Goal: Task Accomplishment & Management: Use online tool/utility

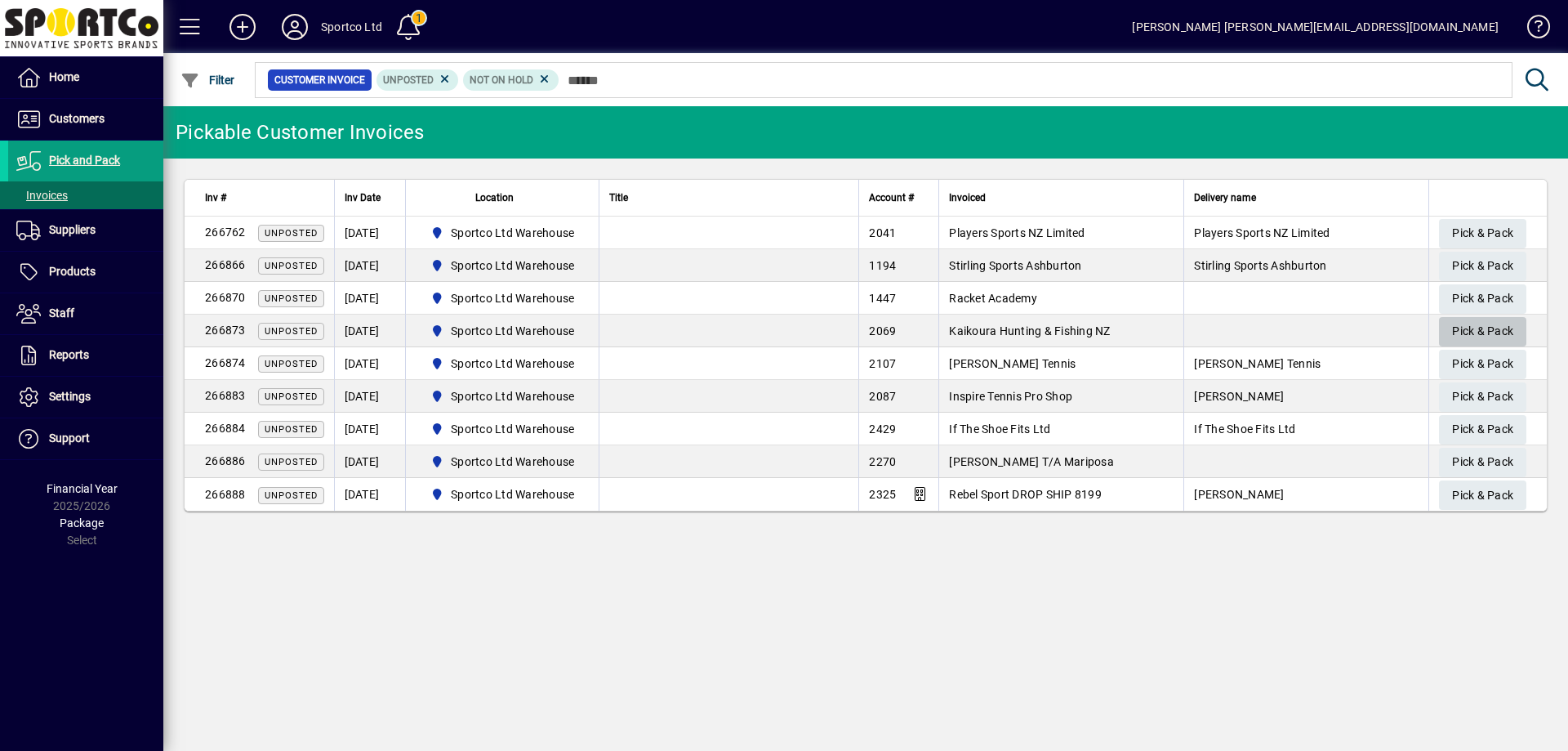
click at [1484, 322] on span "Pick & Pack" at bounding box center [1483, 331] width 61 height 27
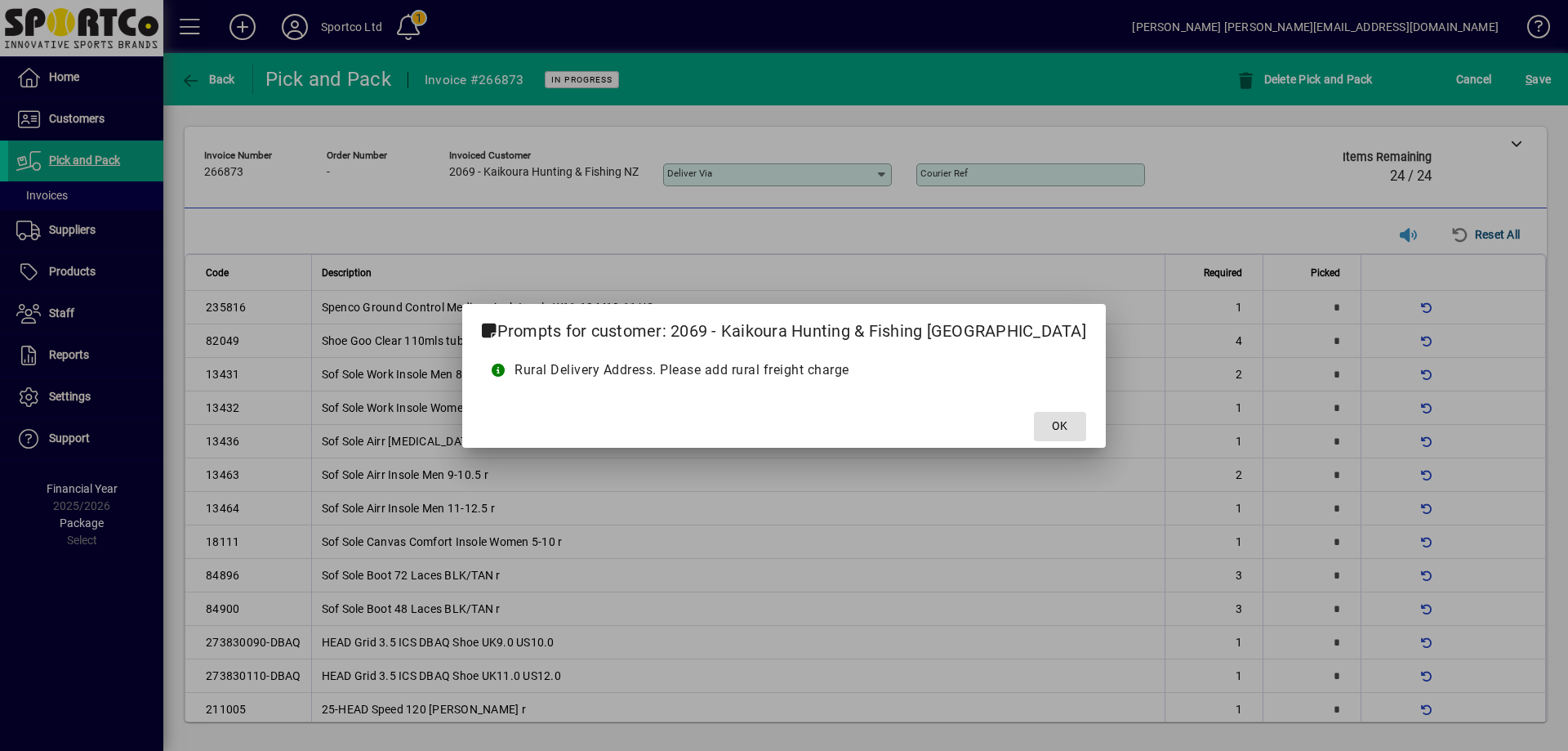
click at [1034, 420] on span at bounding box center [1060, 426] width 52 height 39
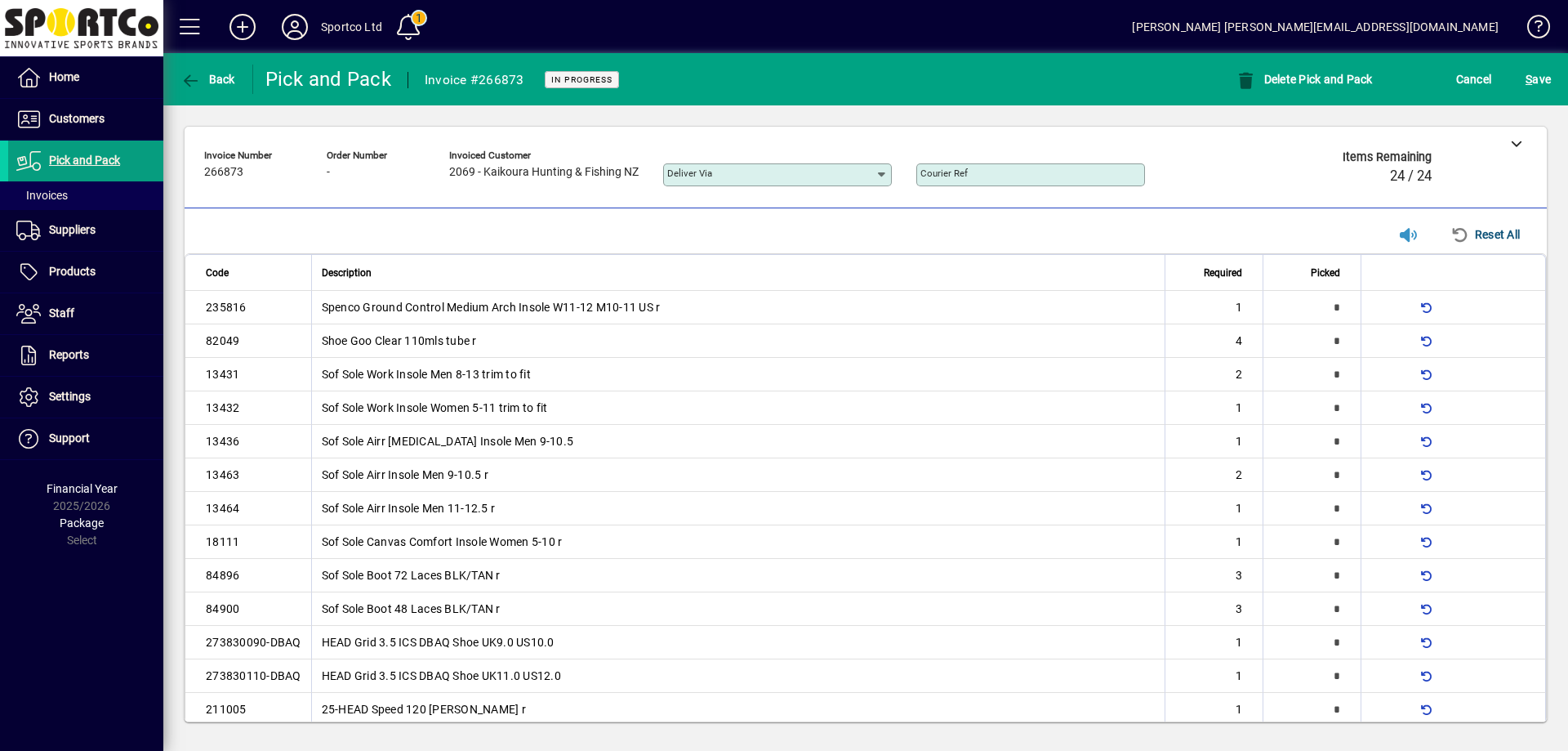
type input "*"
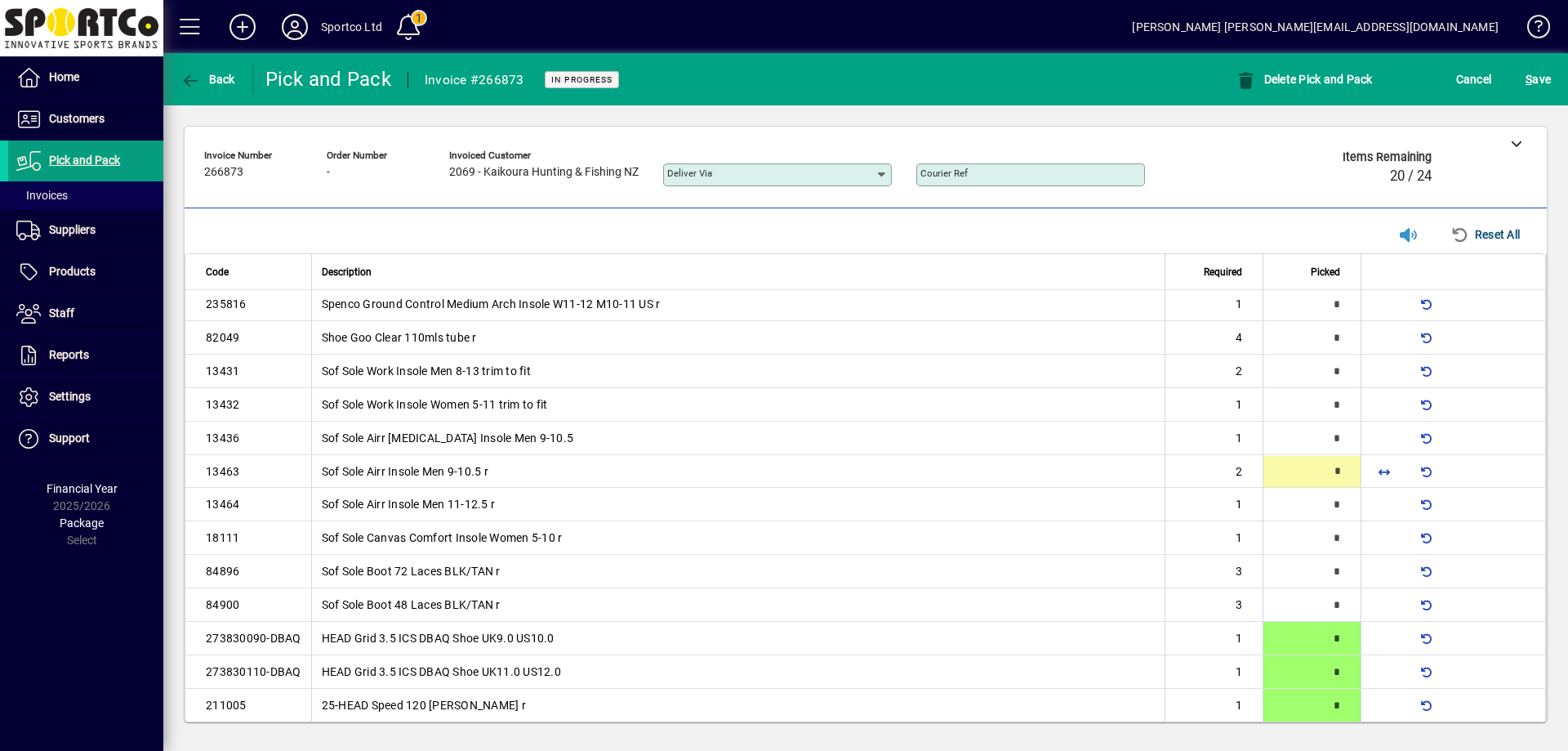
type input "*"
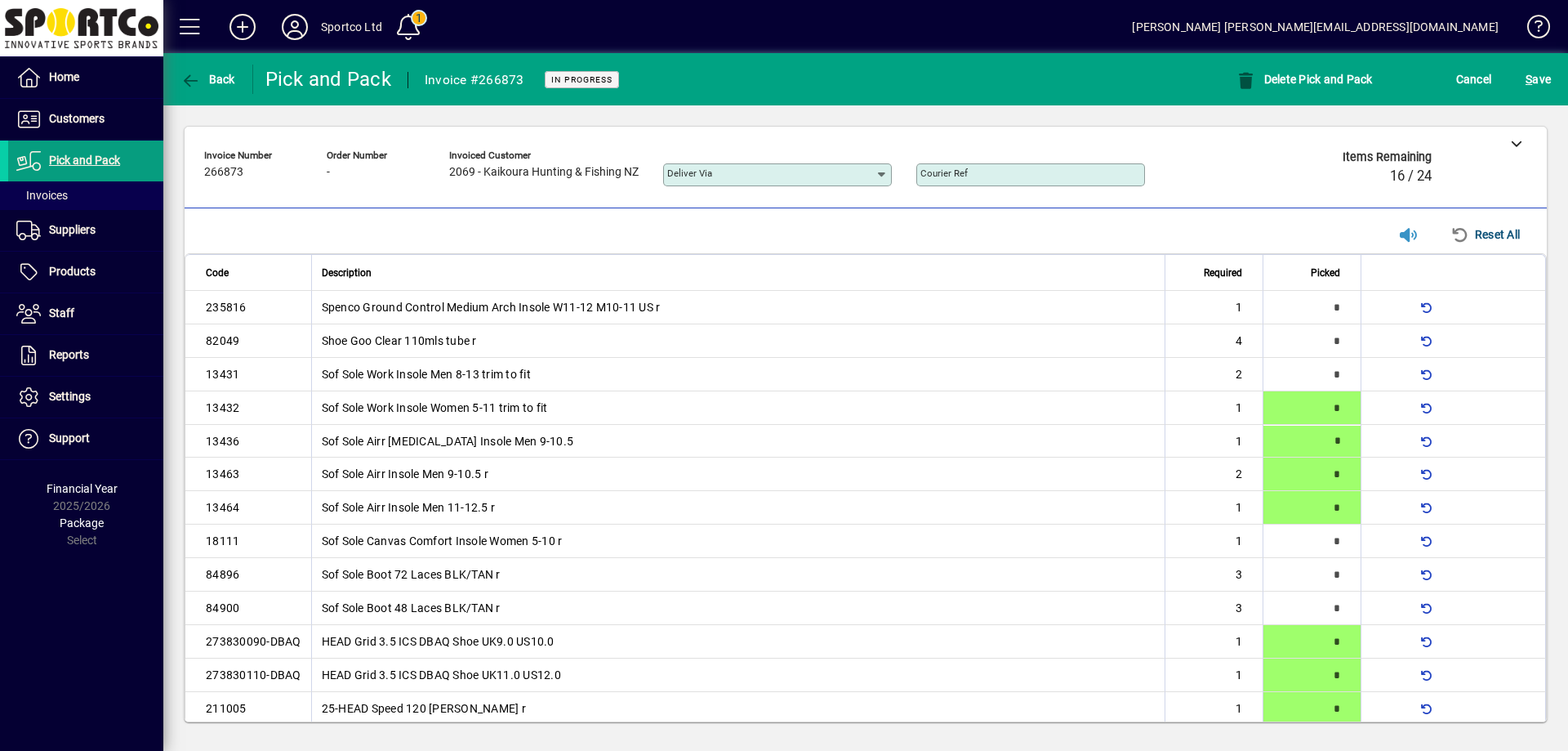
type input "*"
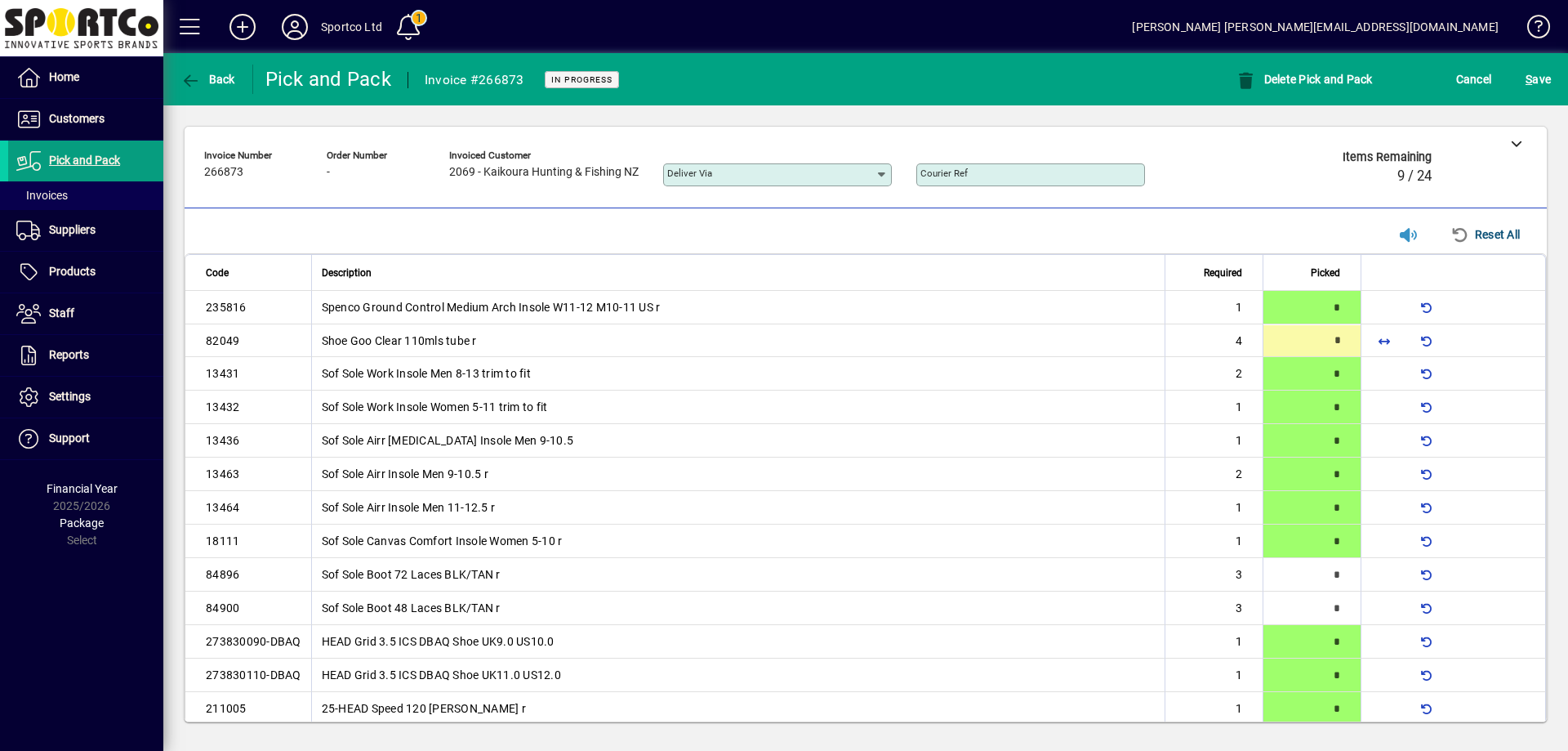
type input "*"
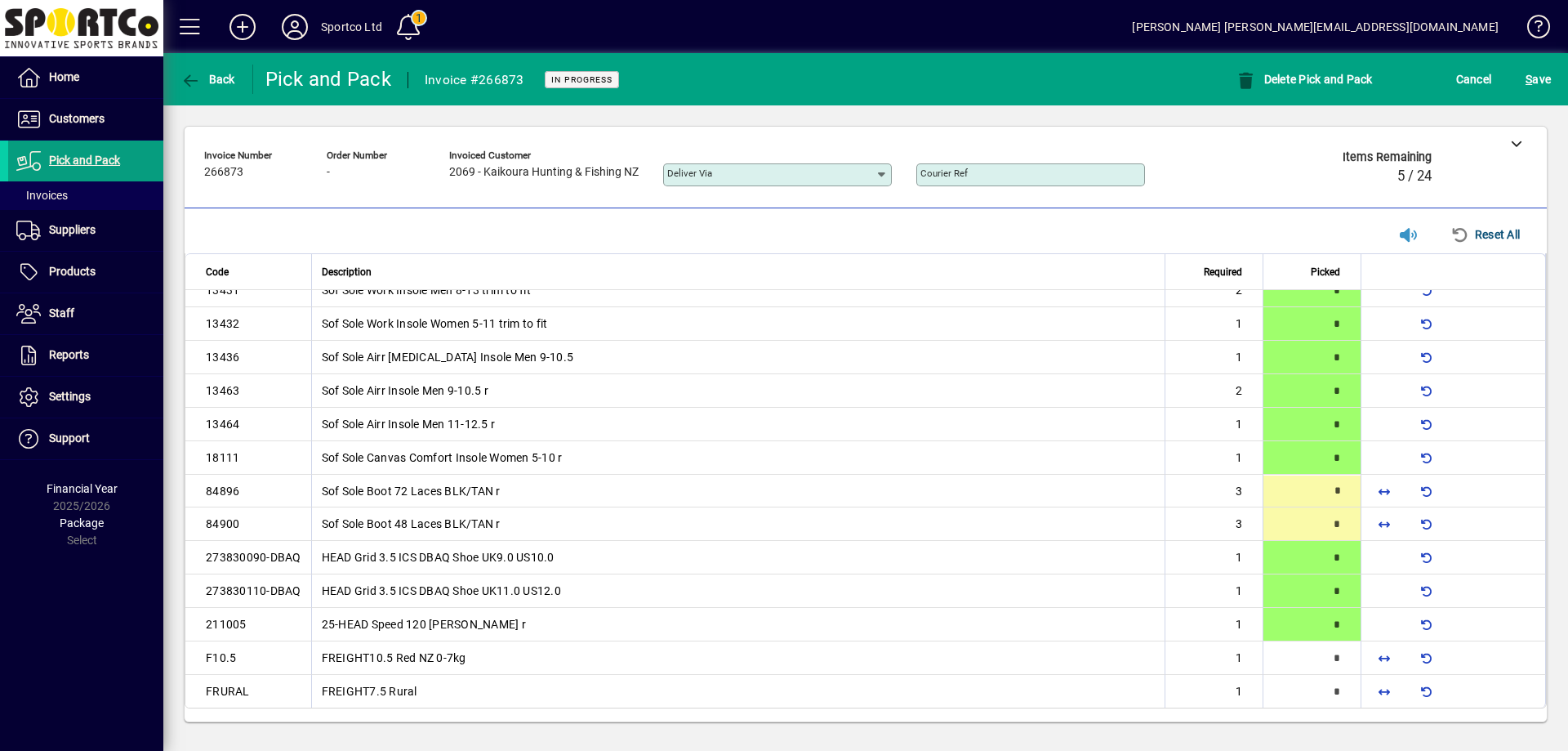
type input "*"
click at [1373, 652] on span "button" at bounding box center [1384, 657] width 39 height 39
type input "*"
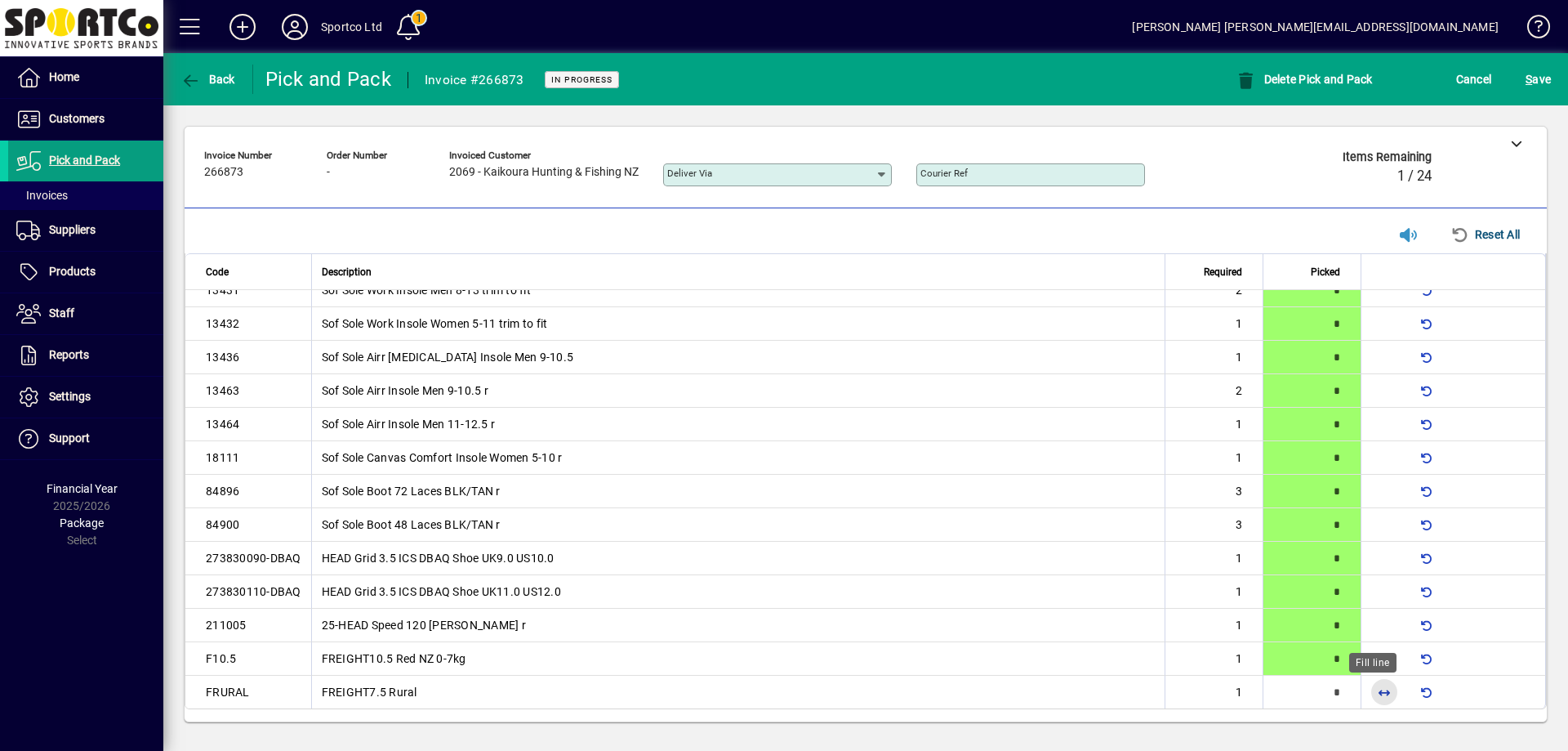
click at [1373, 690] on span "button" at bounding box center [1384, 692] width 39 height 39
type input "*"
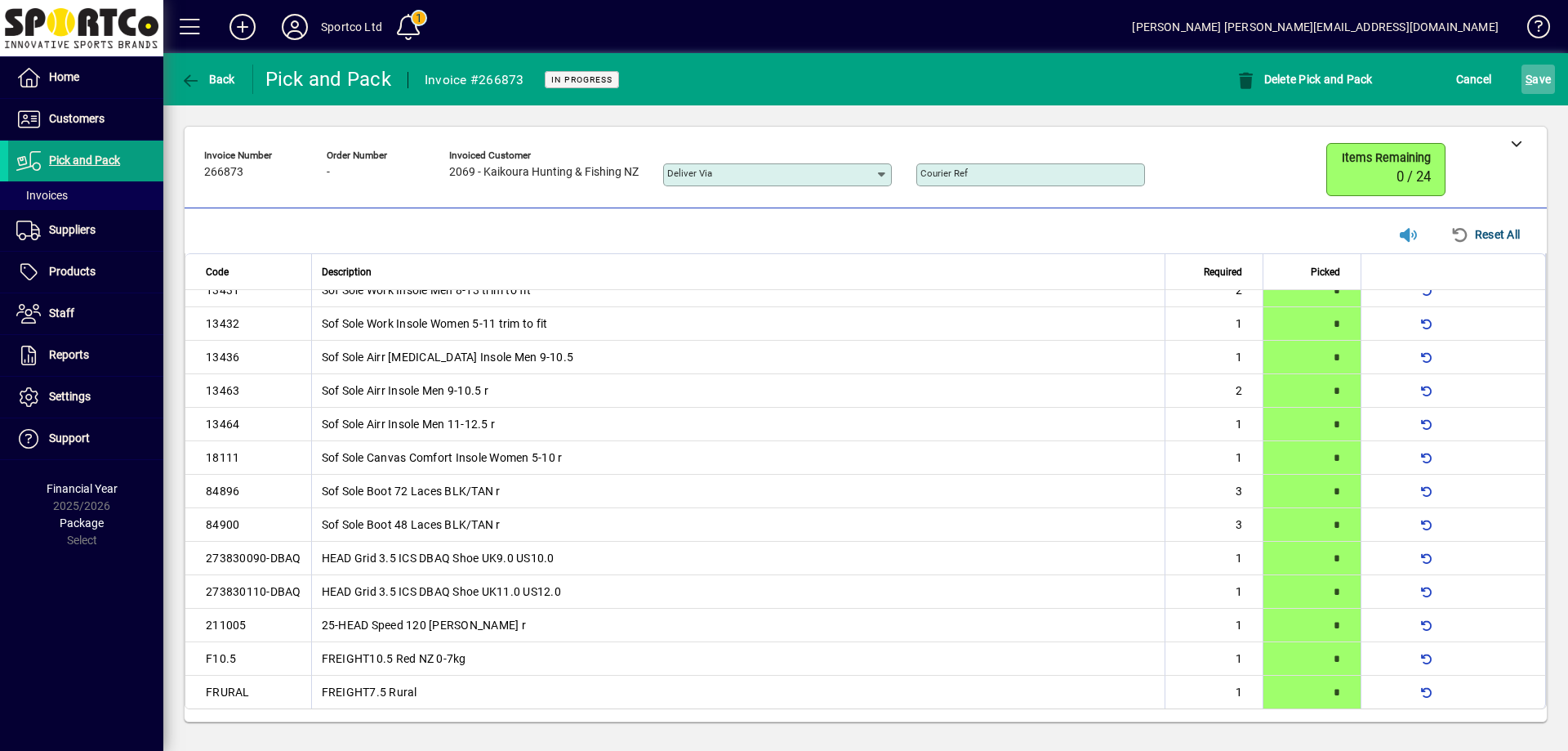
click at [1548, 77] on span "S ave" at bounding box center [1538, 79] width 25 height 26
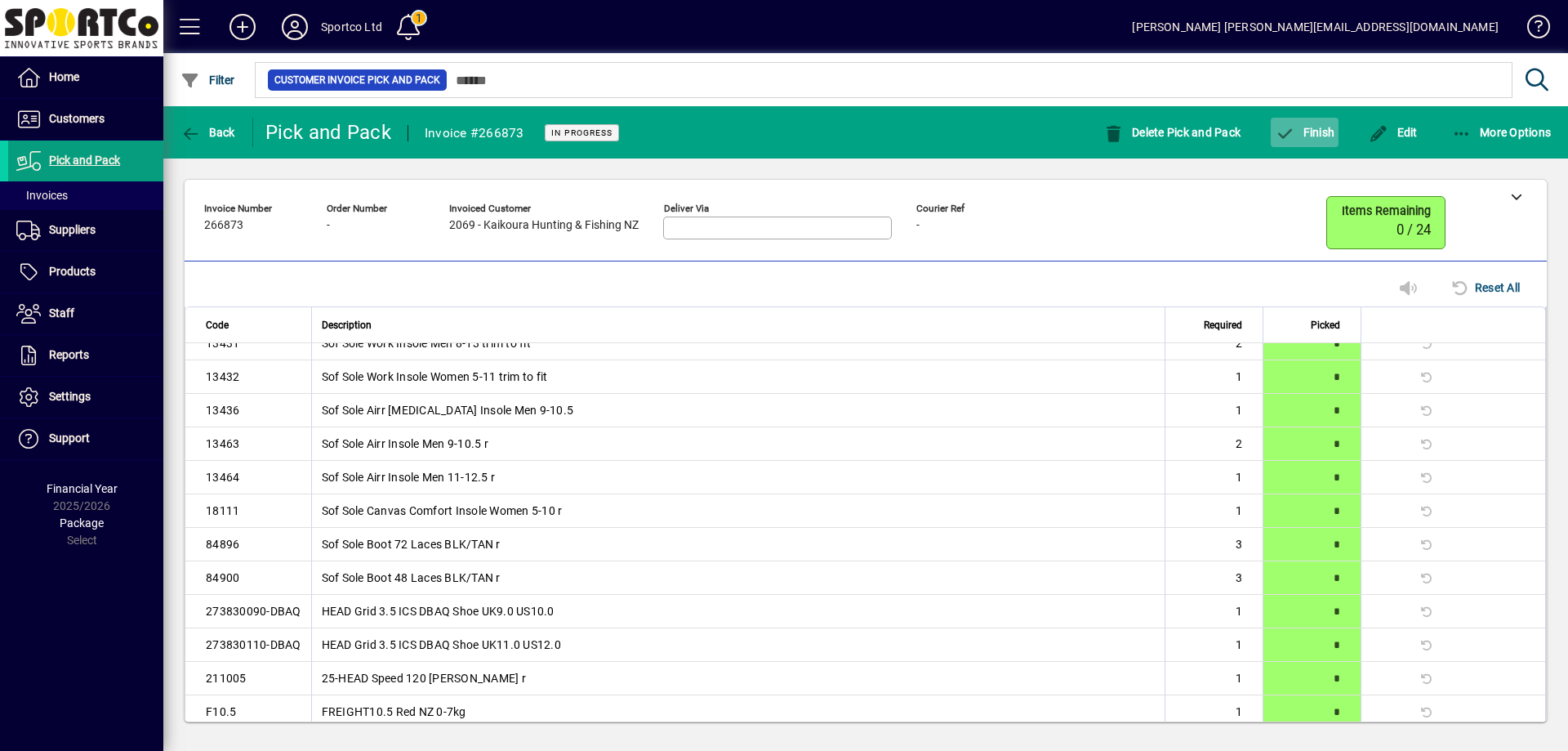
click at [1319, 126] on span "Finish" at bounding box center [1304, 132] width 60 height 13
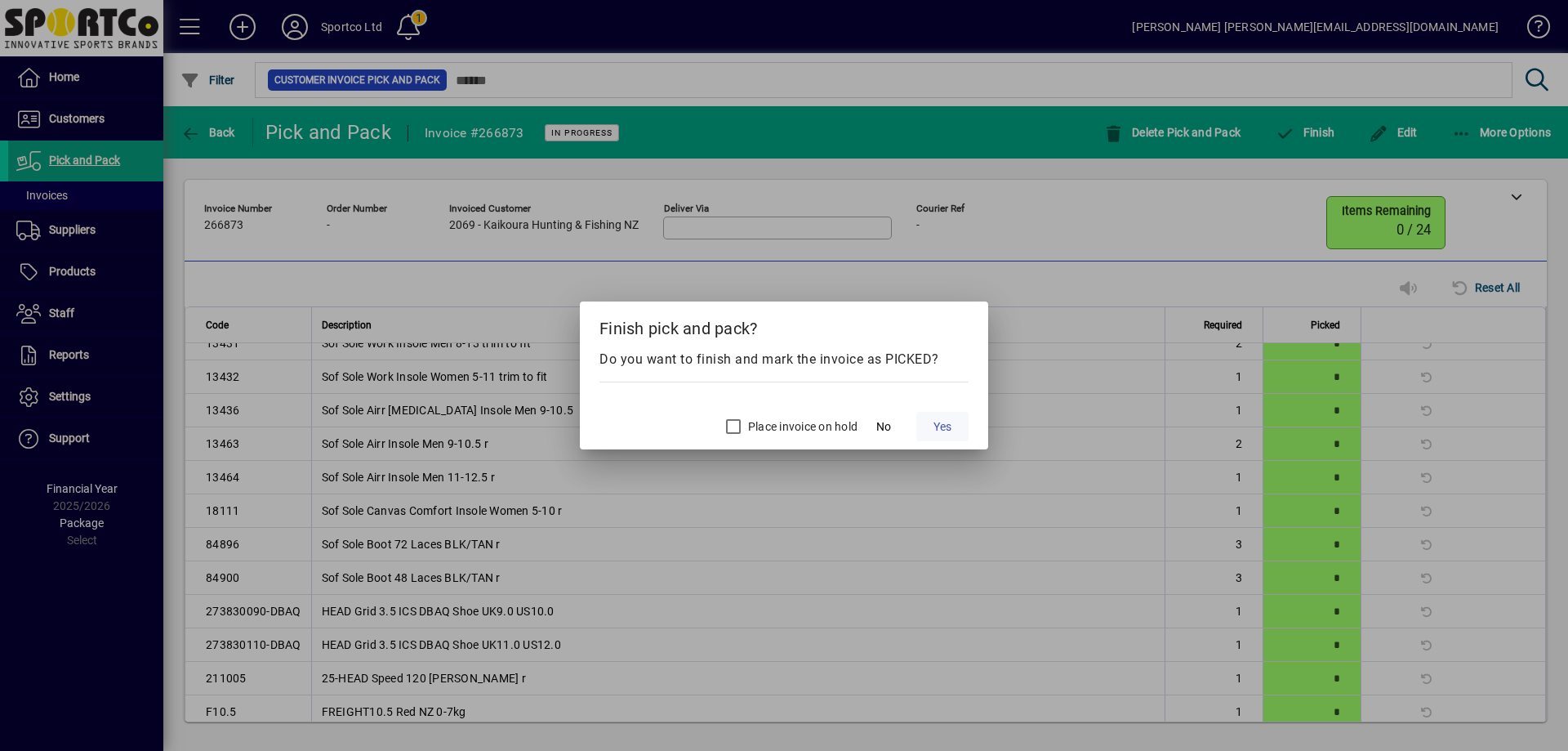
click at [946, 419] on button "Yes" at bounding box center [942, 426] width 52 height 30
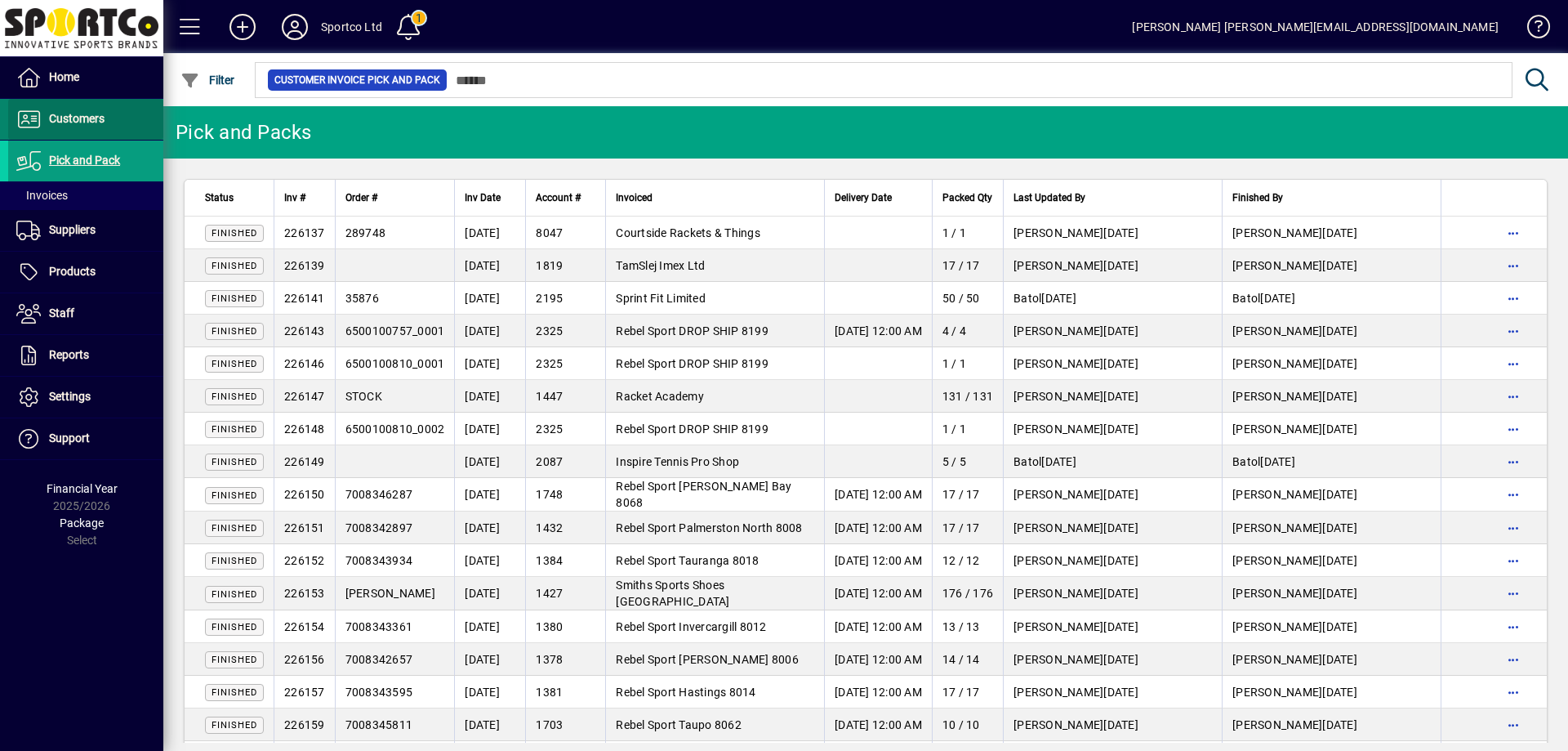
click at [82, 110] on span "Customers" at bounding box center [56, 119] width 97 height 20
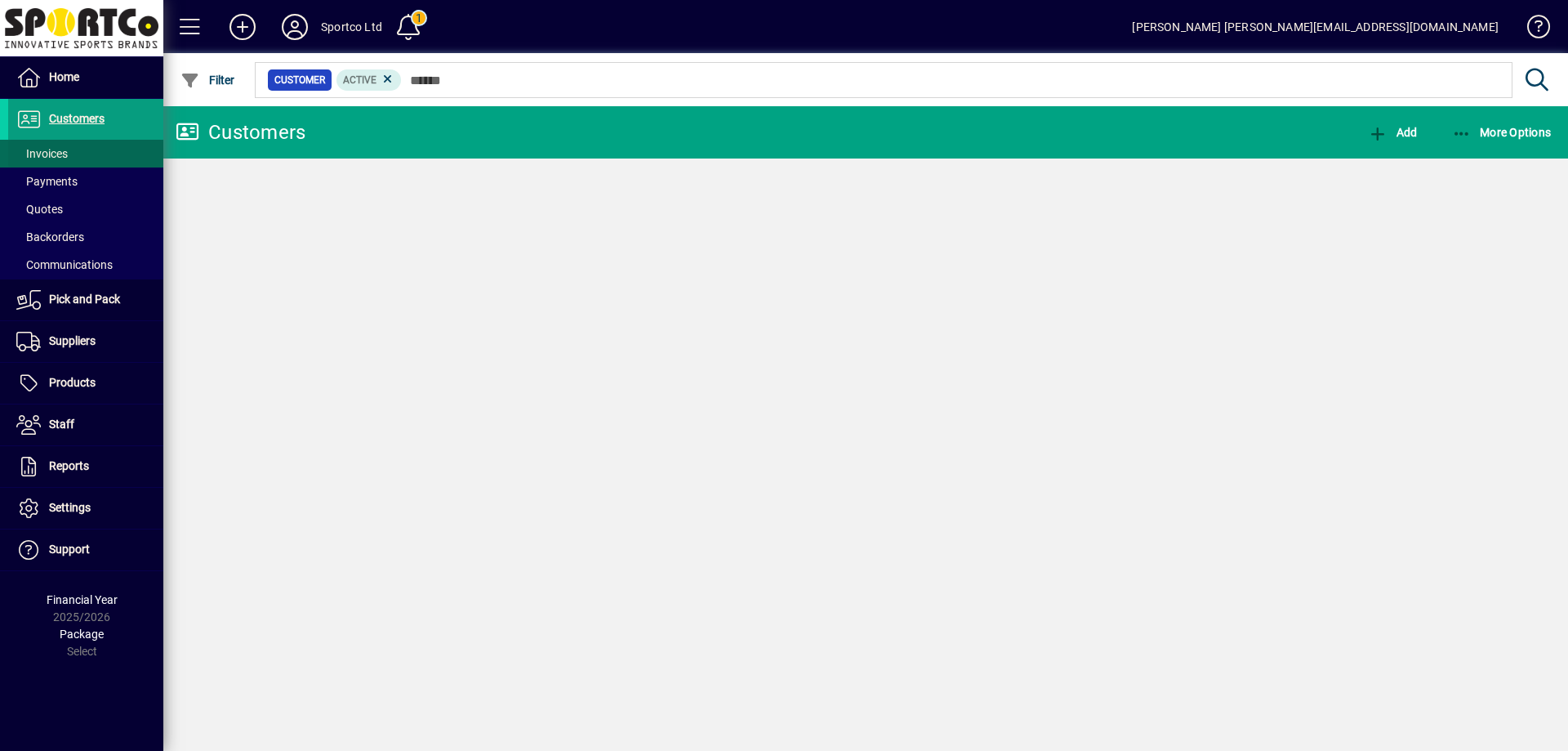
click at [54, 153] on span "Invoices" at bounding box center [42, 153] width 51 height 13
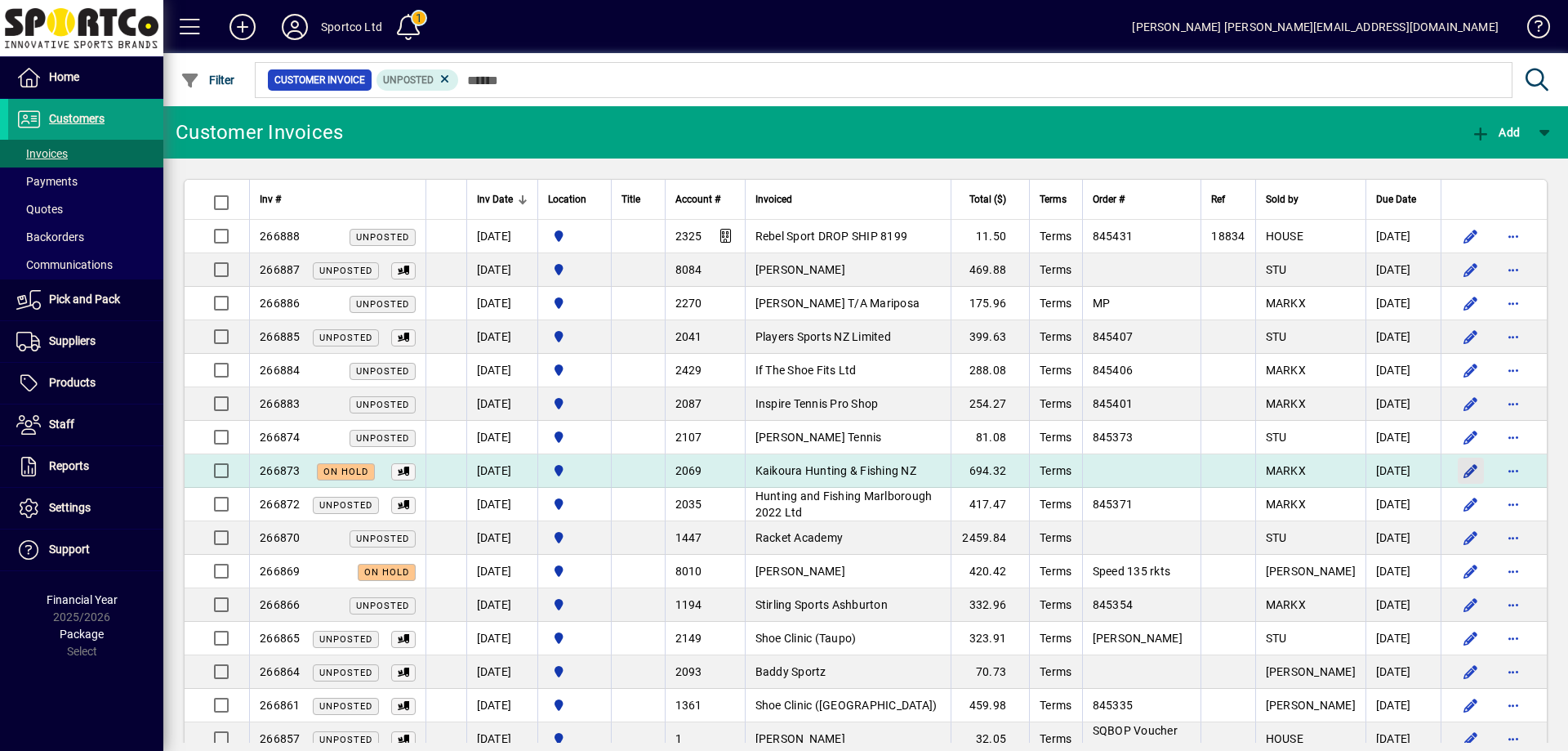
click at [1458, 470] on span "button" at bounding box center [1471, 470] width 39 height 39
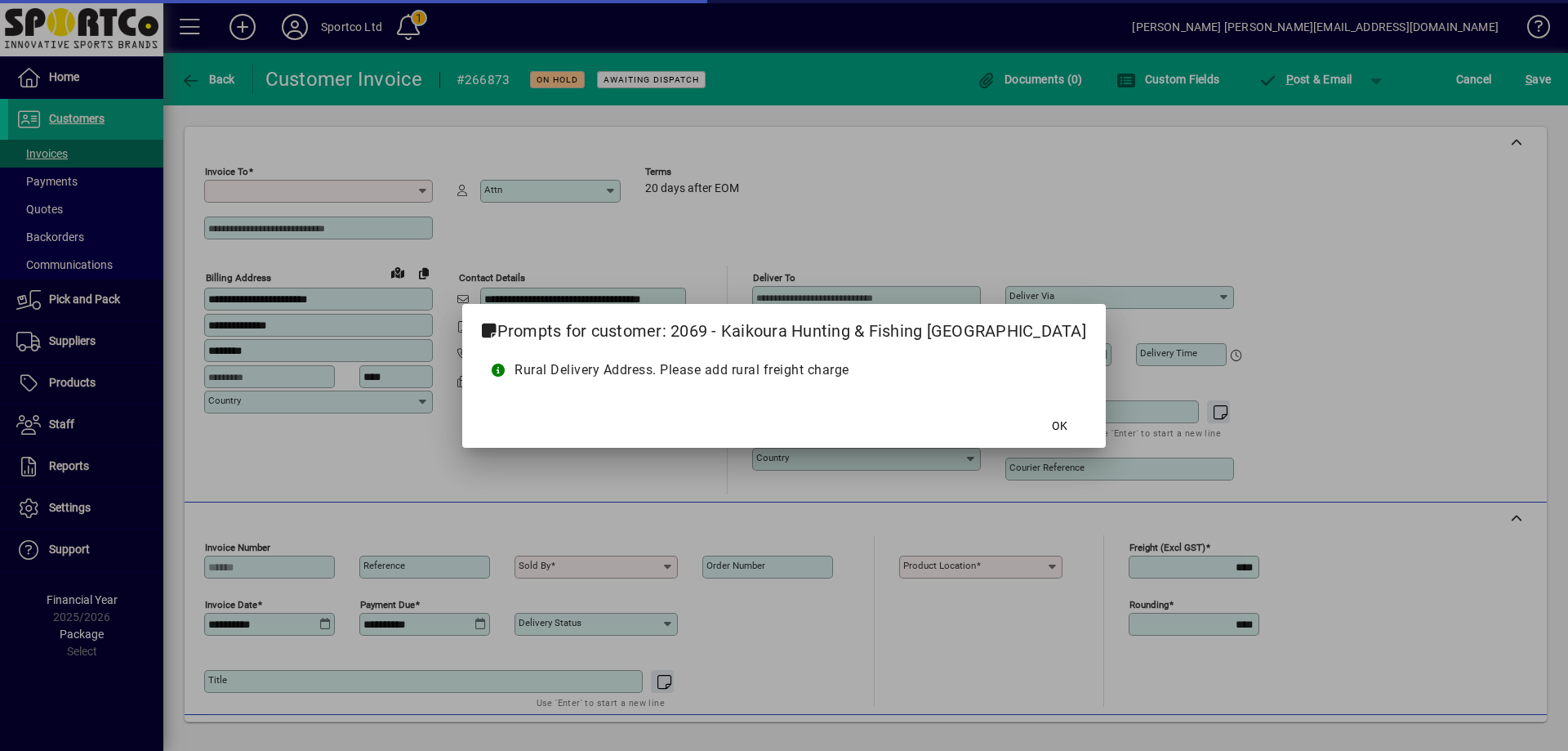
type input "**********"
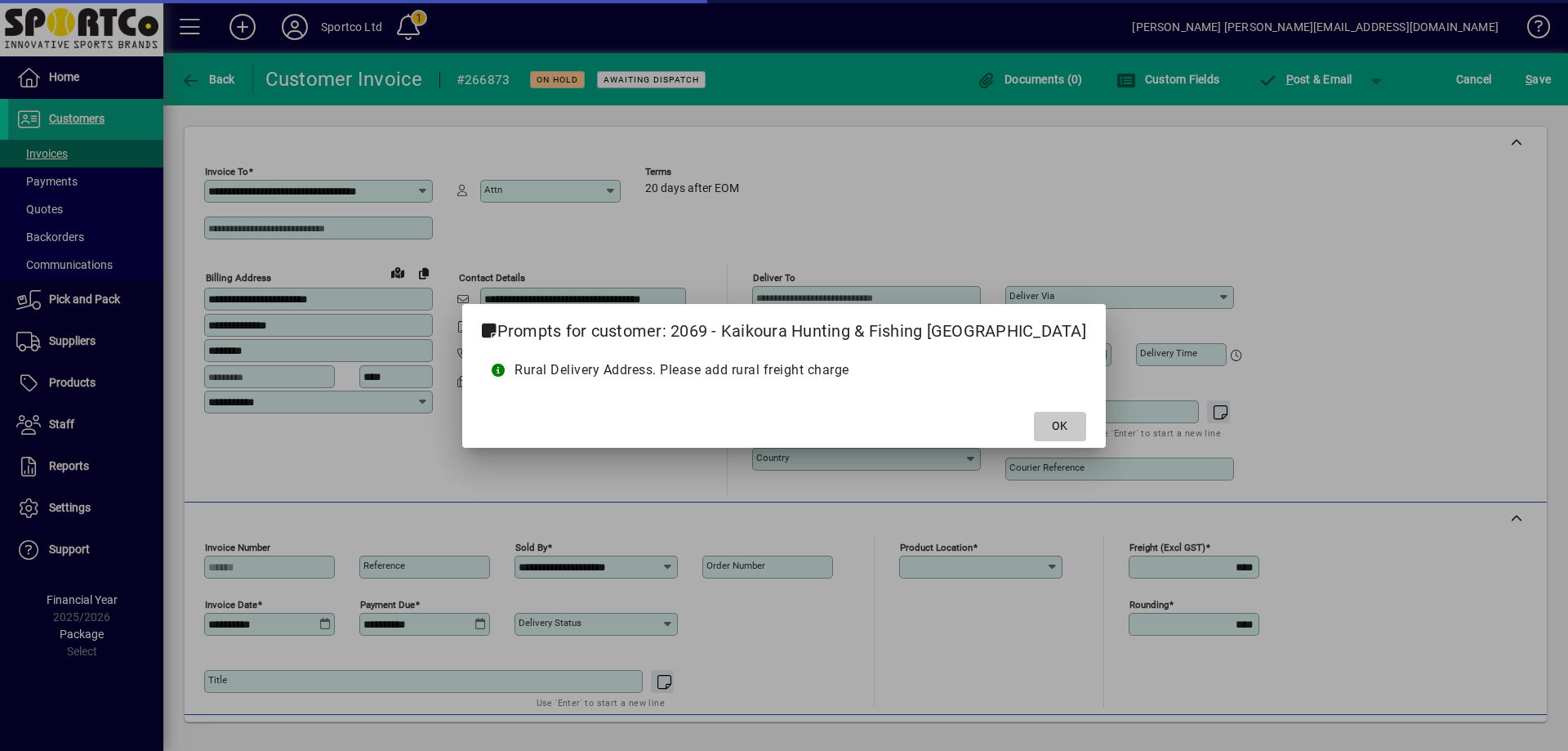
type input "**********"
click at [1034, 425] on span at bounding box center [1060, 426] width 52 height 39
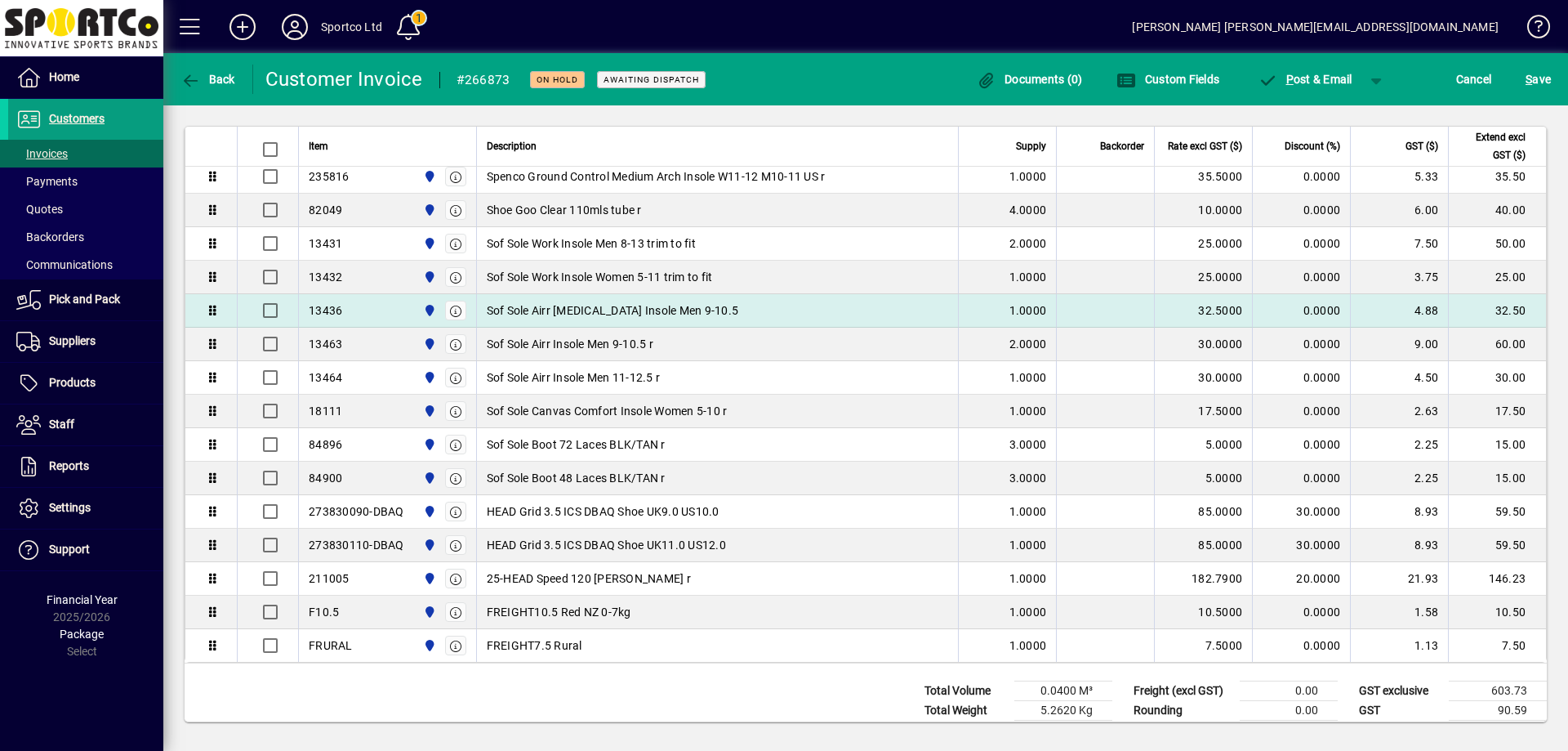
scroll to position [674, 0]
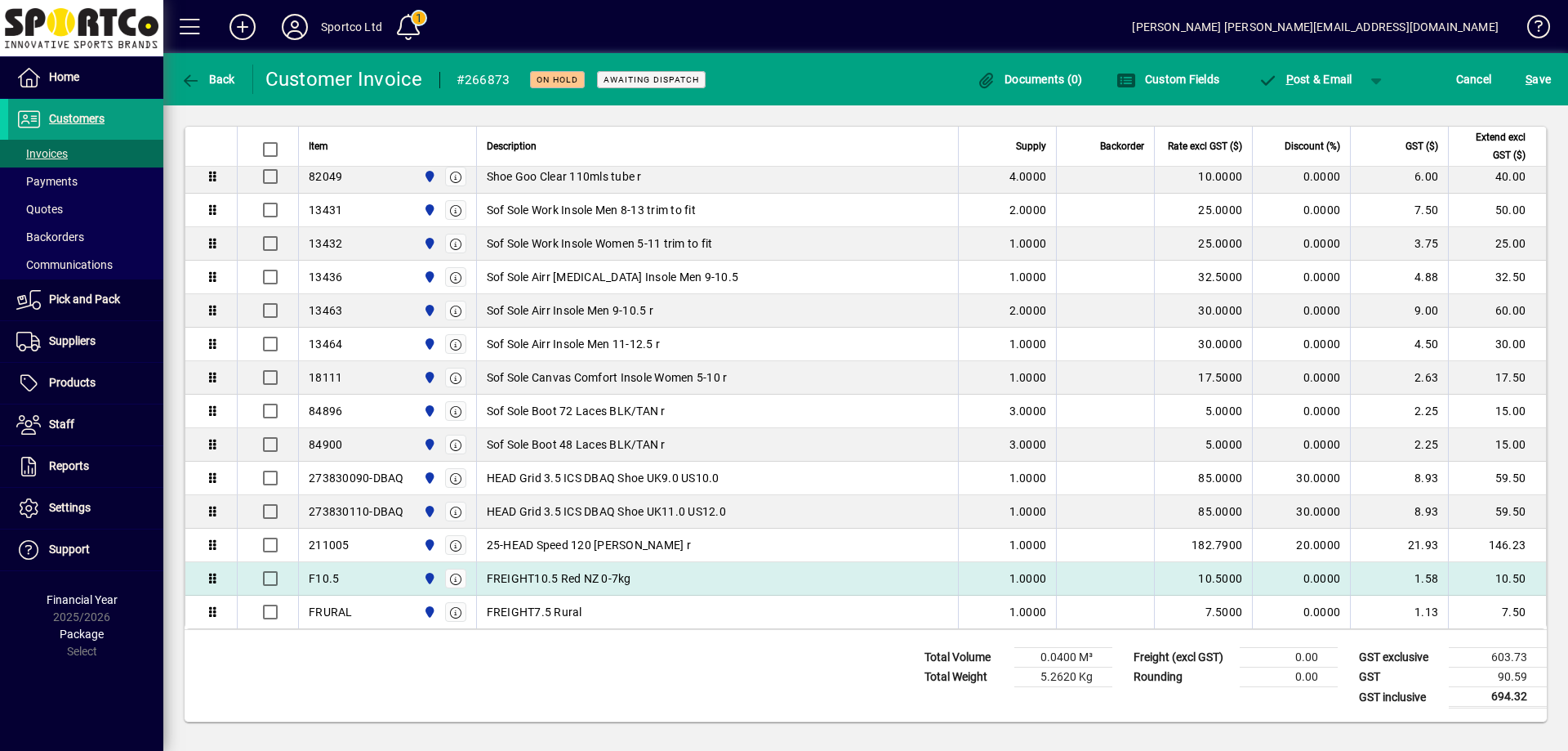
click at [799, 577] on div "FREIGHT10.5 Red NZ 0-7kg" at bounding box center [717, 578] width 462 height 17
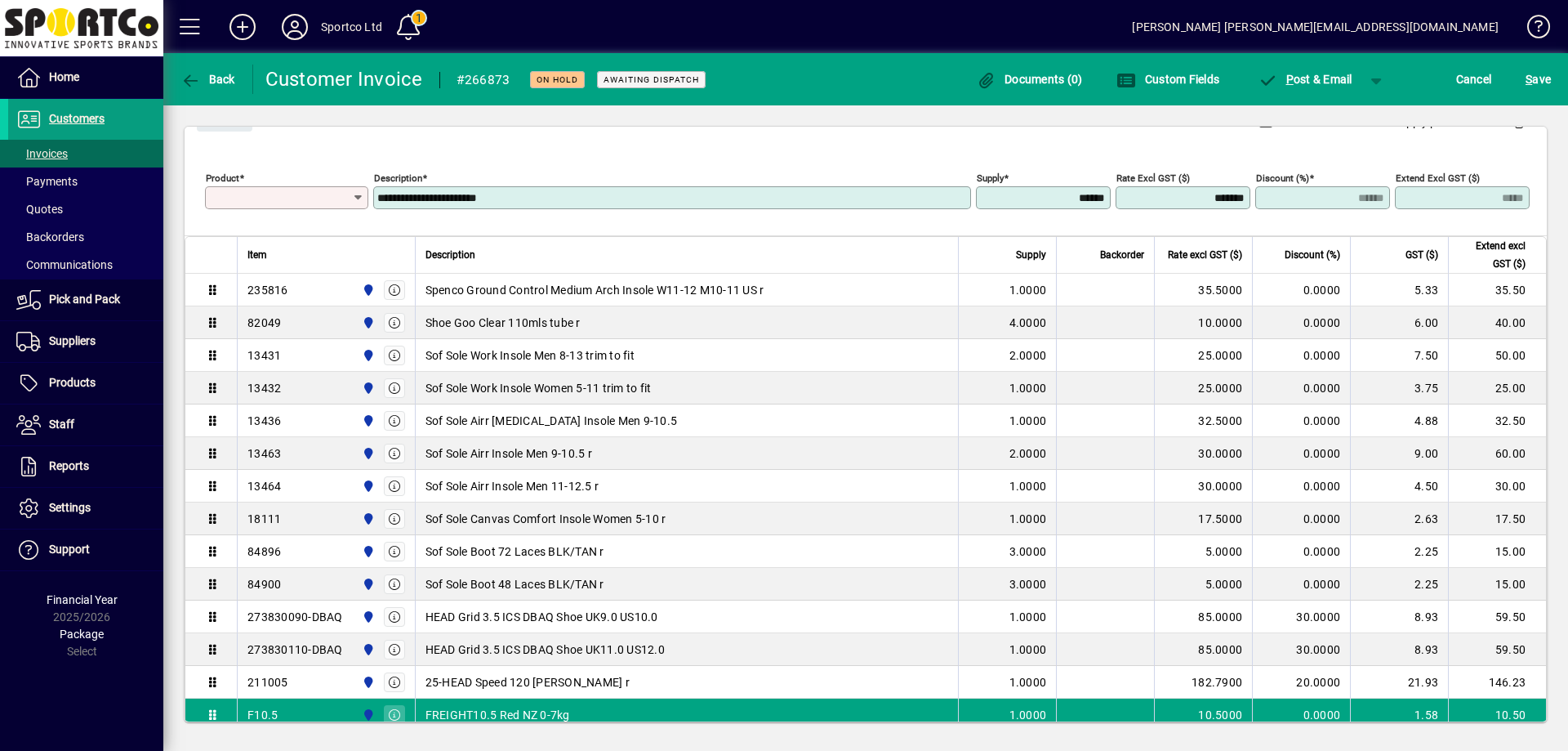
scroll to position [447, 0]
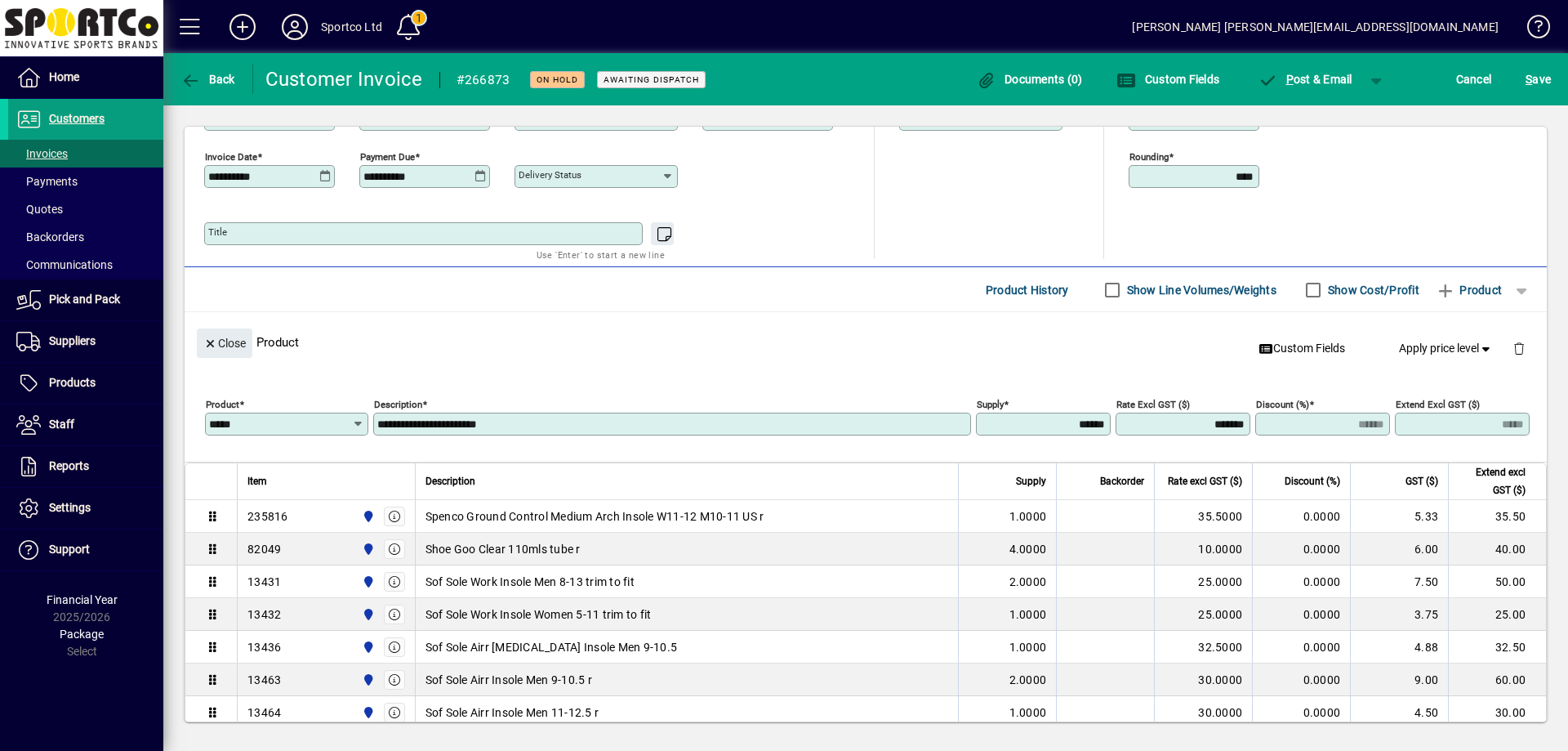
click at [280, 432] on div "Product *****" at bounding box center [287, 424] width 164 height 23
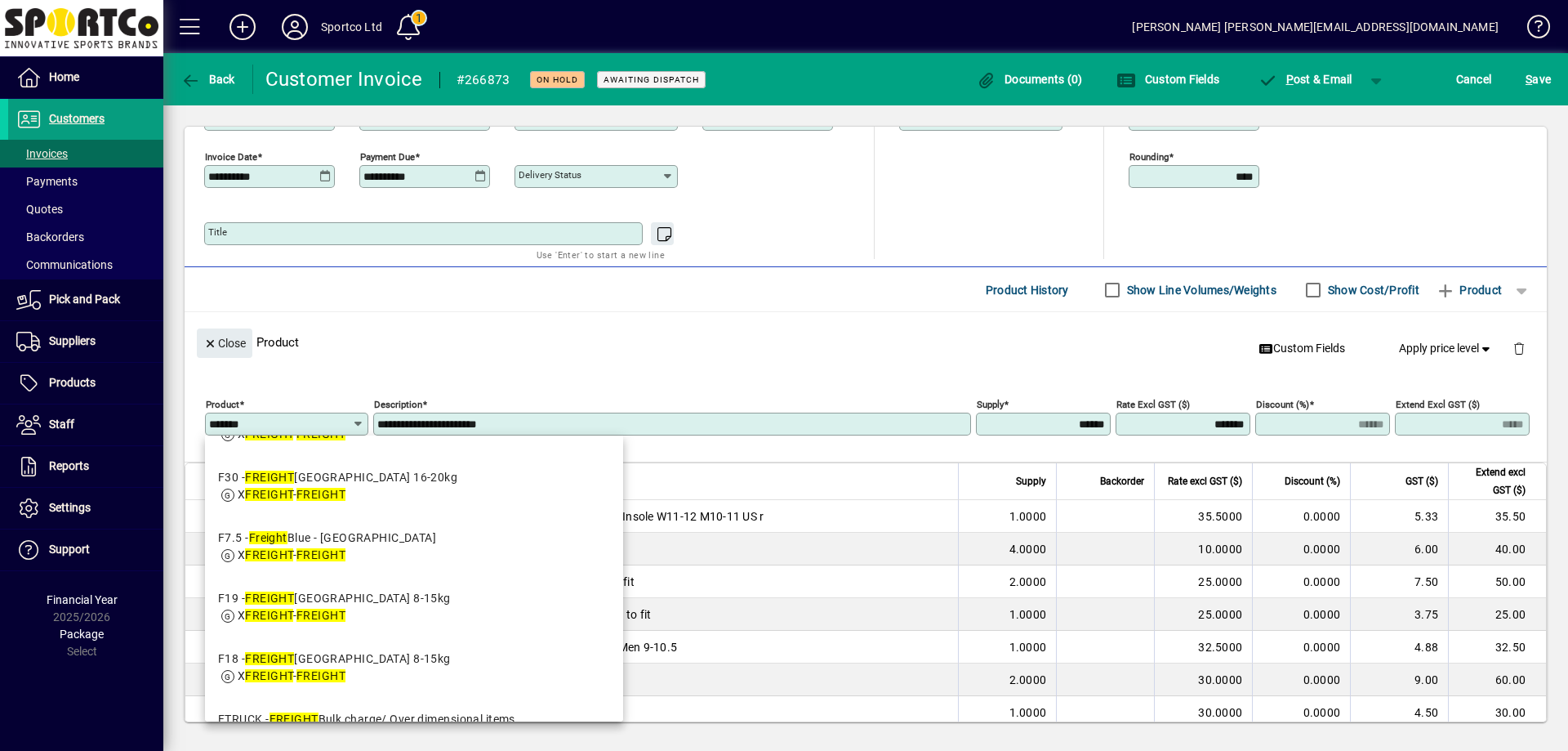
scroll to position [490, 0]
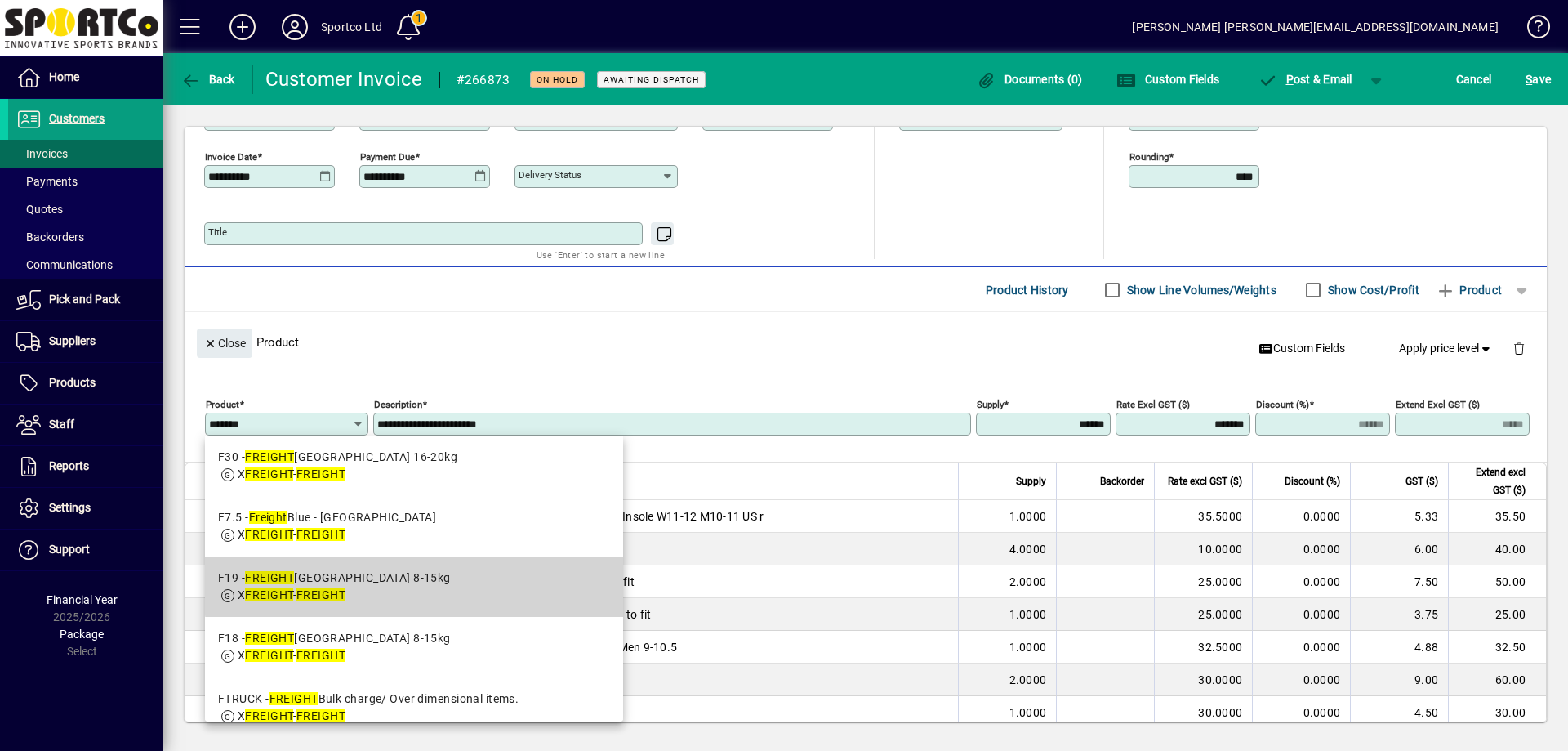
click at [419, 578] on div "F19 - FREIGHT Yell South Island 8-15kg" at bounding box center [335, 578] width 233 height 17
type input "***"
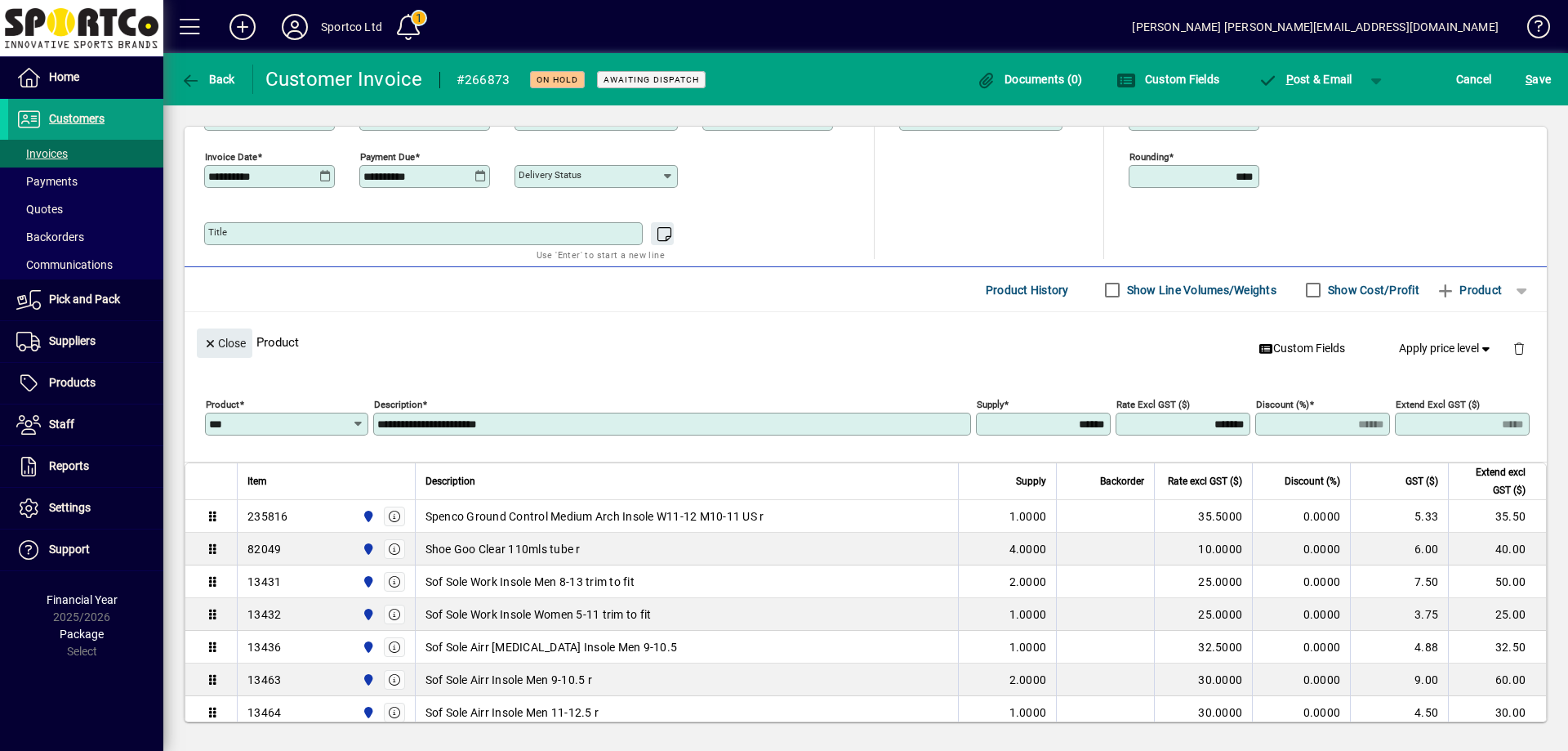
type input "**********"
type input "*******"
type input "*****"
click at [225, 344] on span "Close" at bounding box center [224, 343] width 43 height 27
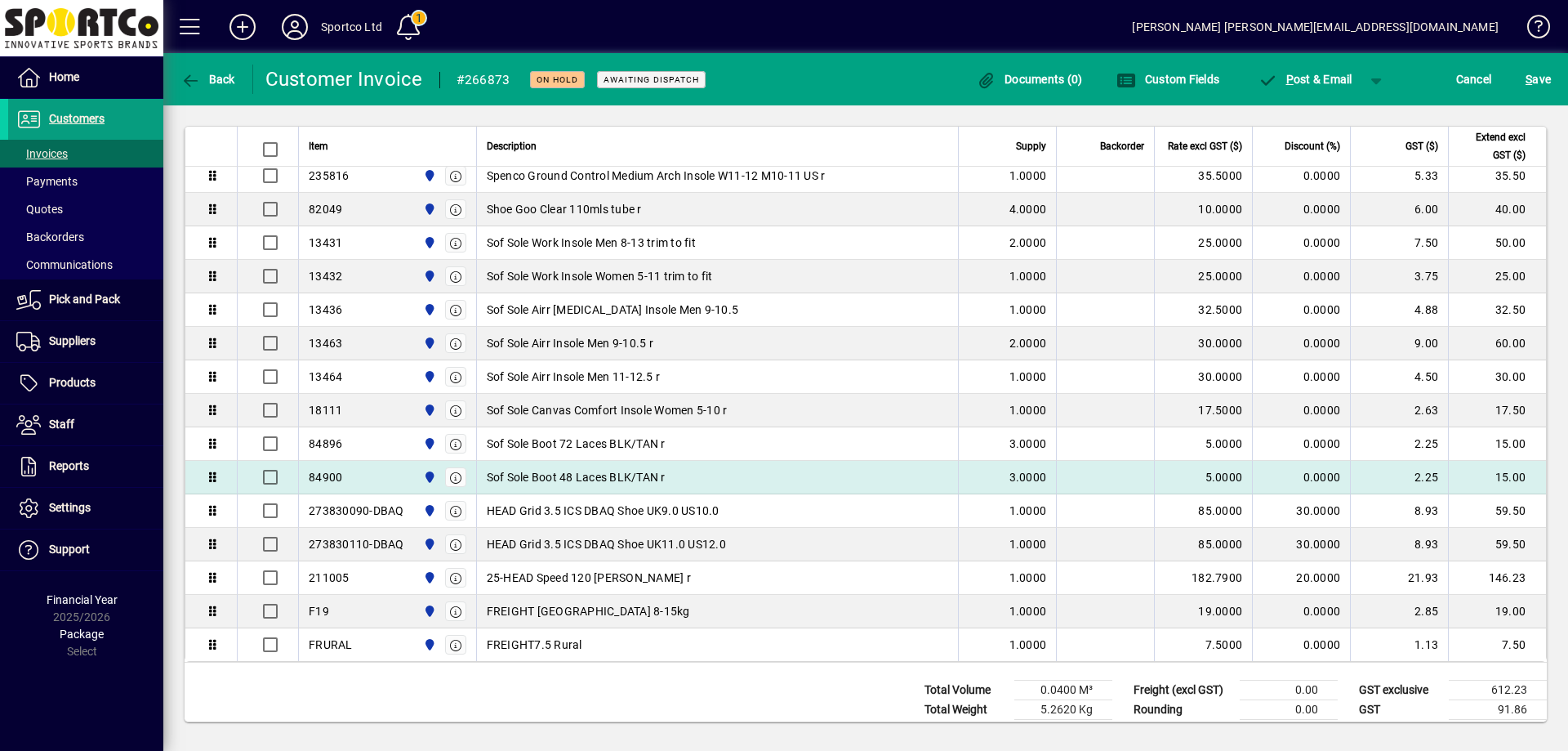
scroll to position [674, 0]
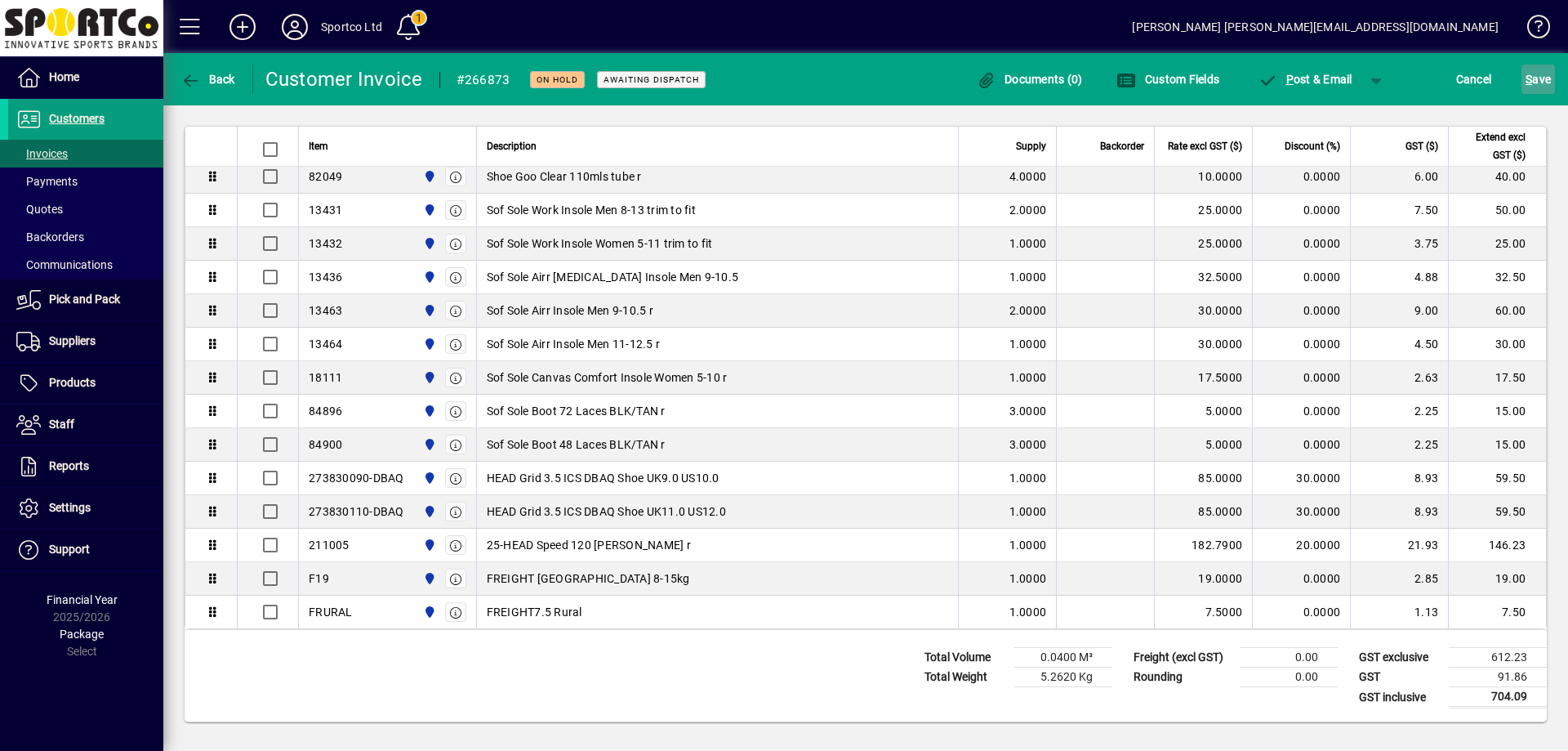
click at [1537, 70] on span "S ave" at bounding box center [1538, 79] width 25 height 26
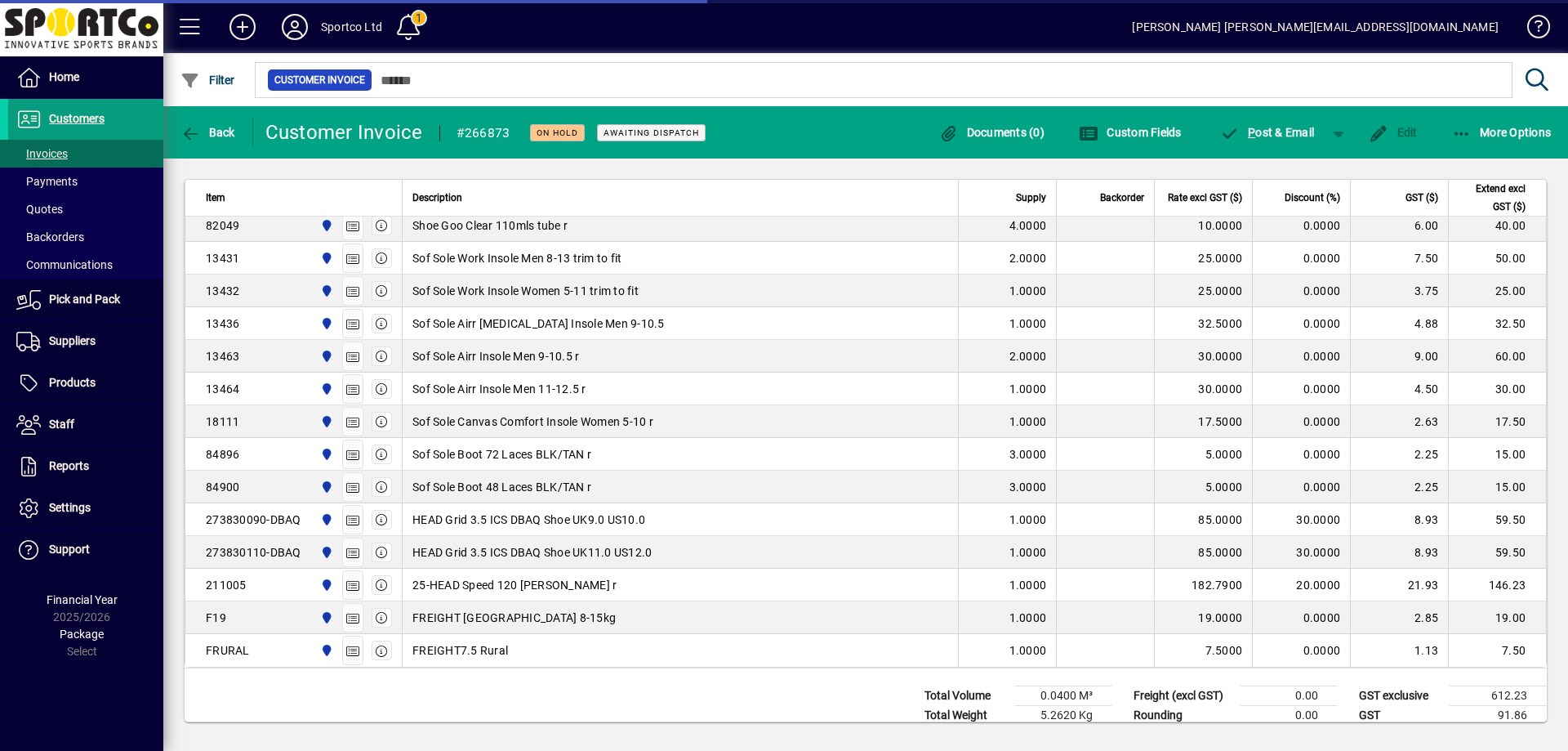
scroll to position [634, 0]
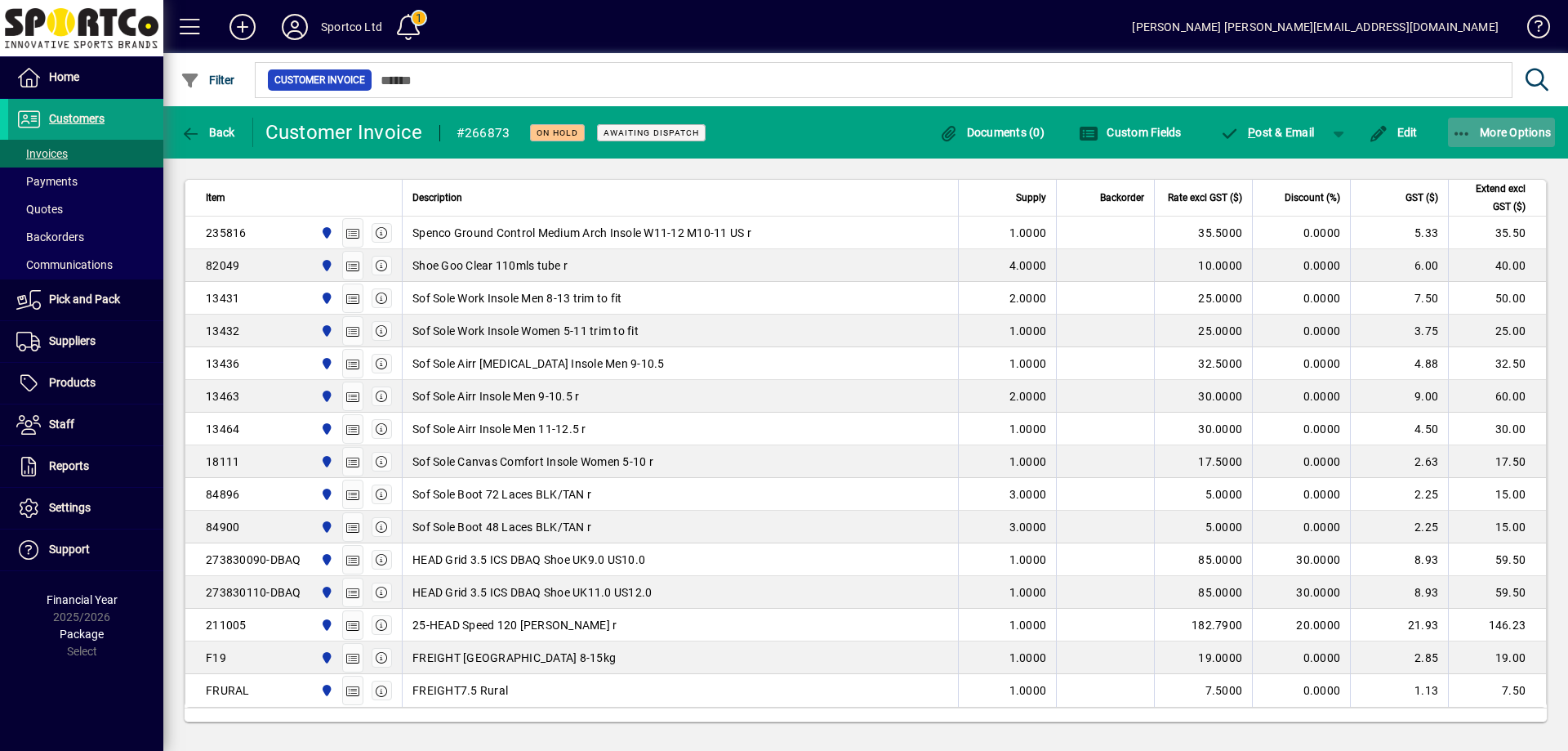
click at [1468, 126] on icon "button" at bounding box center [1462, 134] width 20 height 17
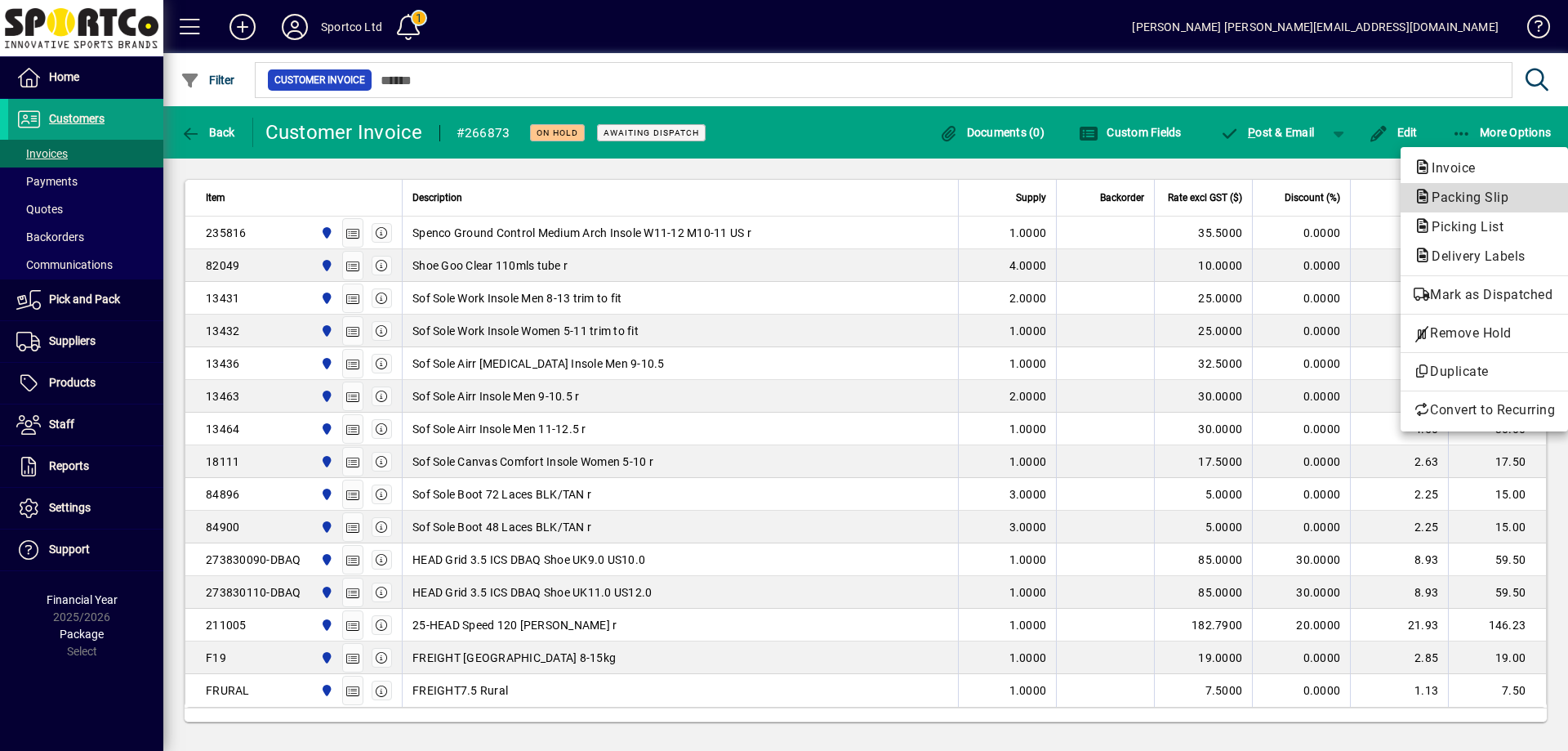
click at [1478, 191] on span "Packing Slip" at bounding box center [1465, 198] width 103 height 16
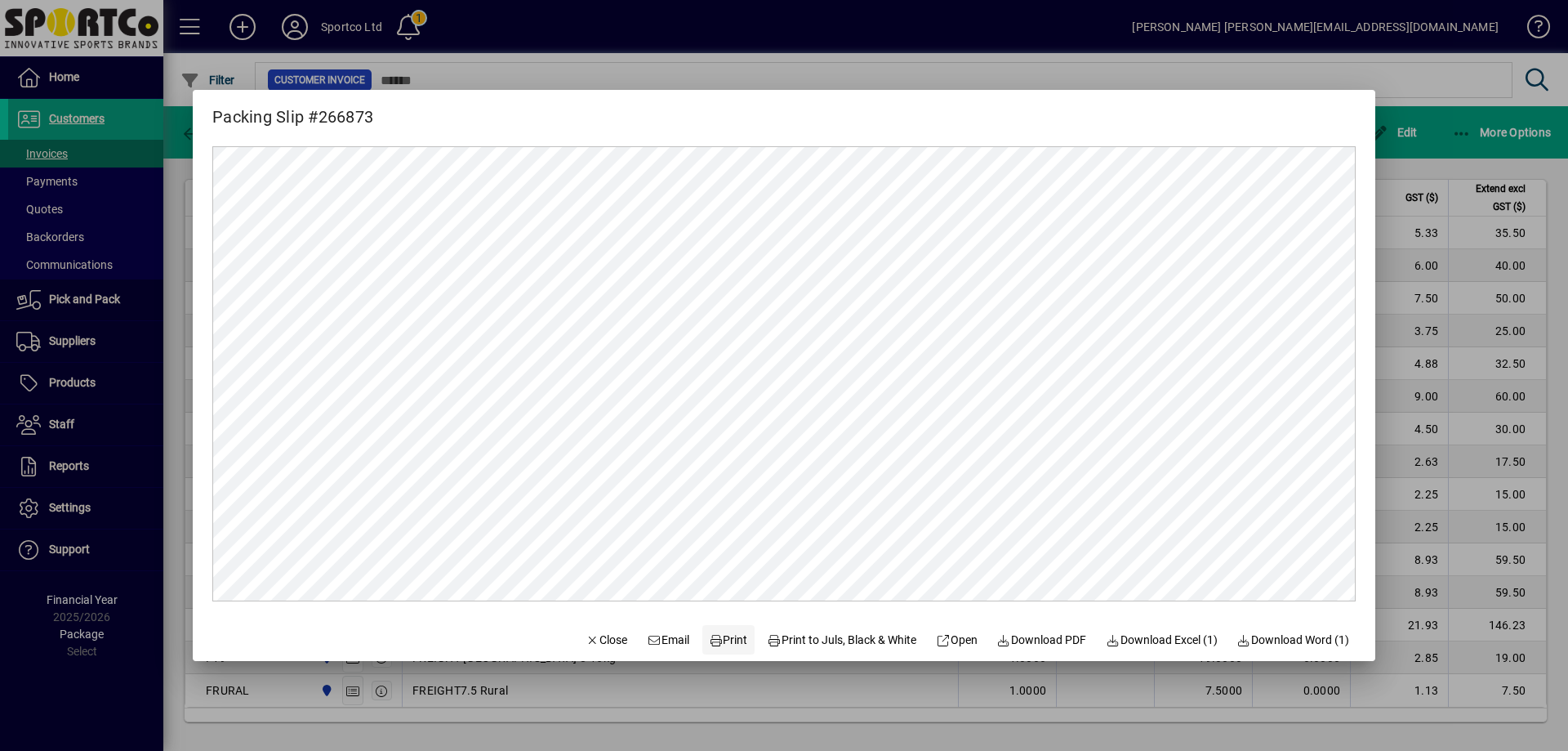
scroll to position [0, 0]
click at [722, 635] on span "Print" at bounding box center [728, 640] width 39 height 17
click at [593, 640] on span "Close" at bounding box center [606, 640] width 43 height 17
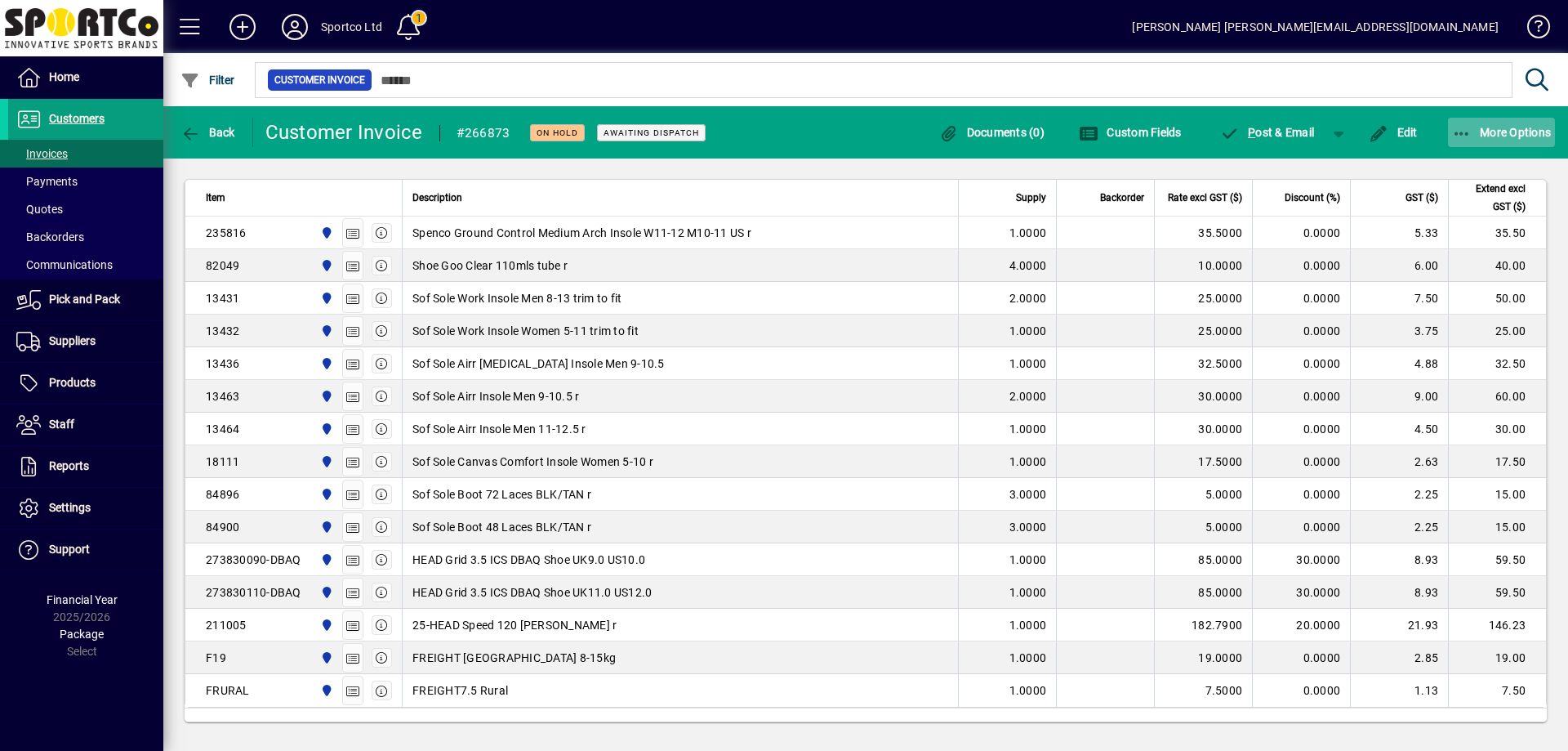
click at [1475, 130] on span "More Options" at bounding box center [1502, 132] width 100 height 13
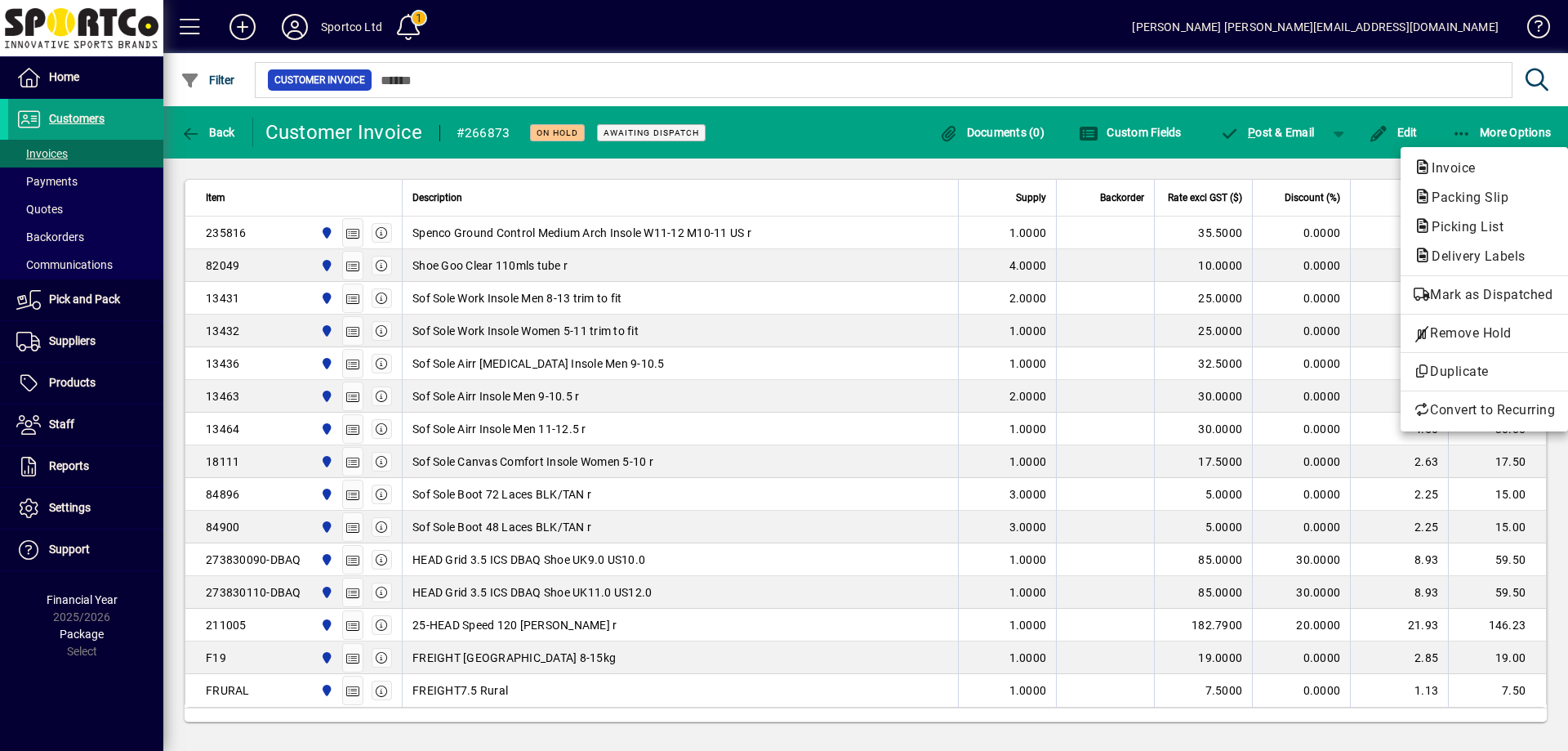
click at [1479, 339] on span "Remove Hold" at bounding box center [1484, 333] width 141 height 20
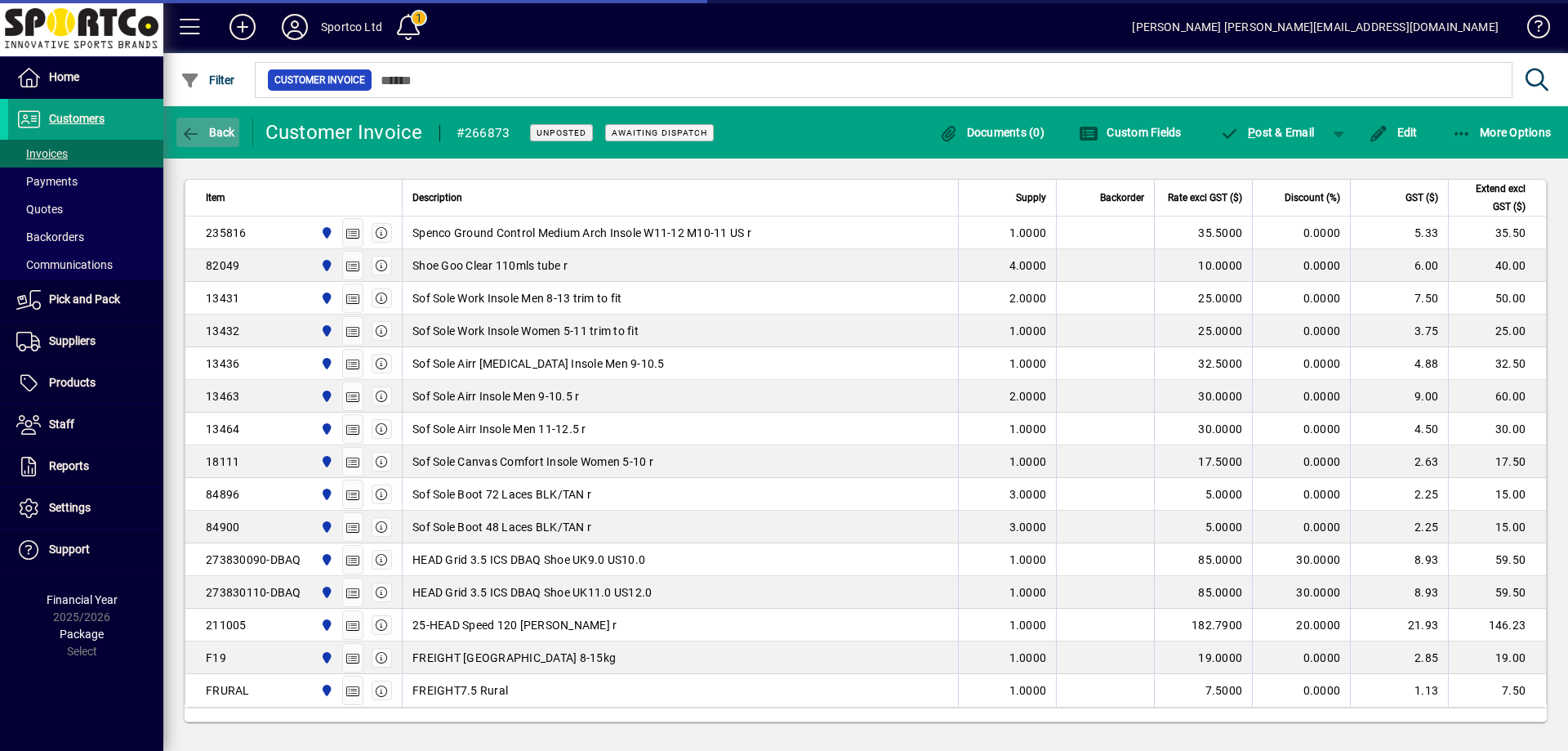
click at [193, 133] on icon "button" at bounding box center [190, 134] width 20 height 17
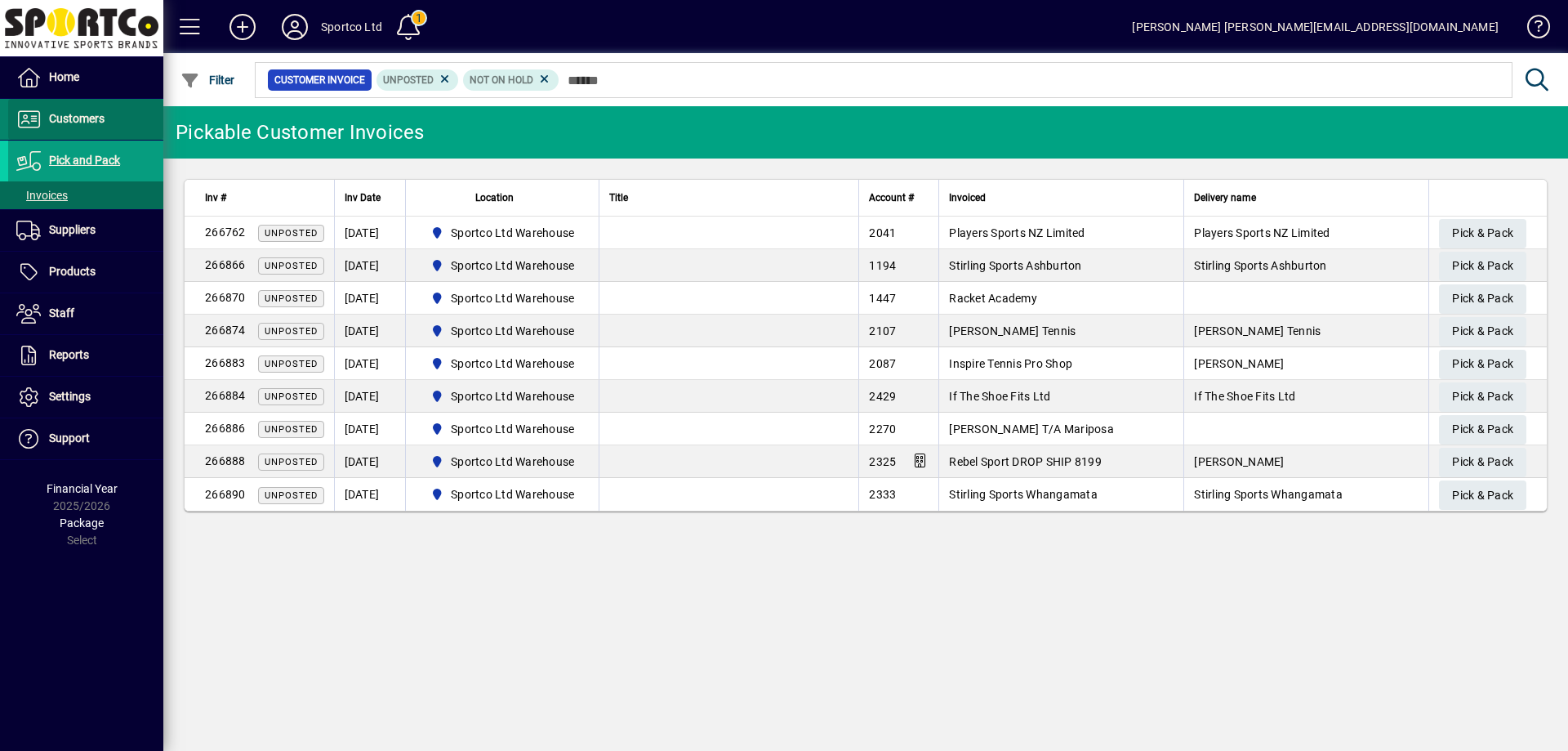
click at [87, 114] on span "Customers" at bounding box center [77, 118] width 56 height 13
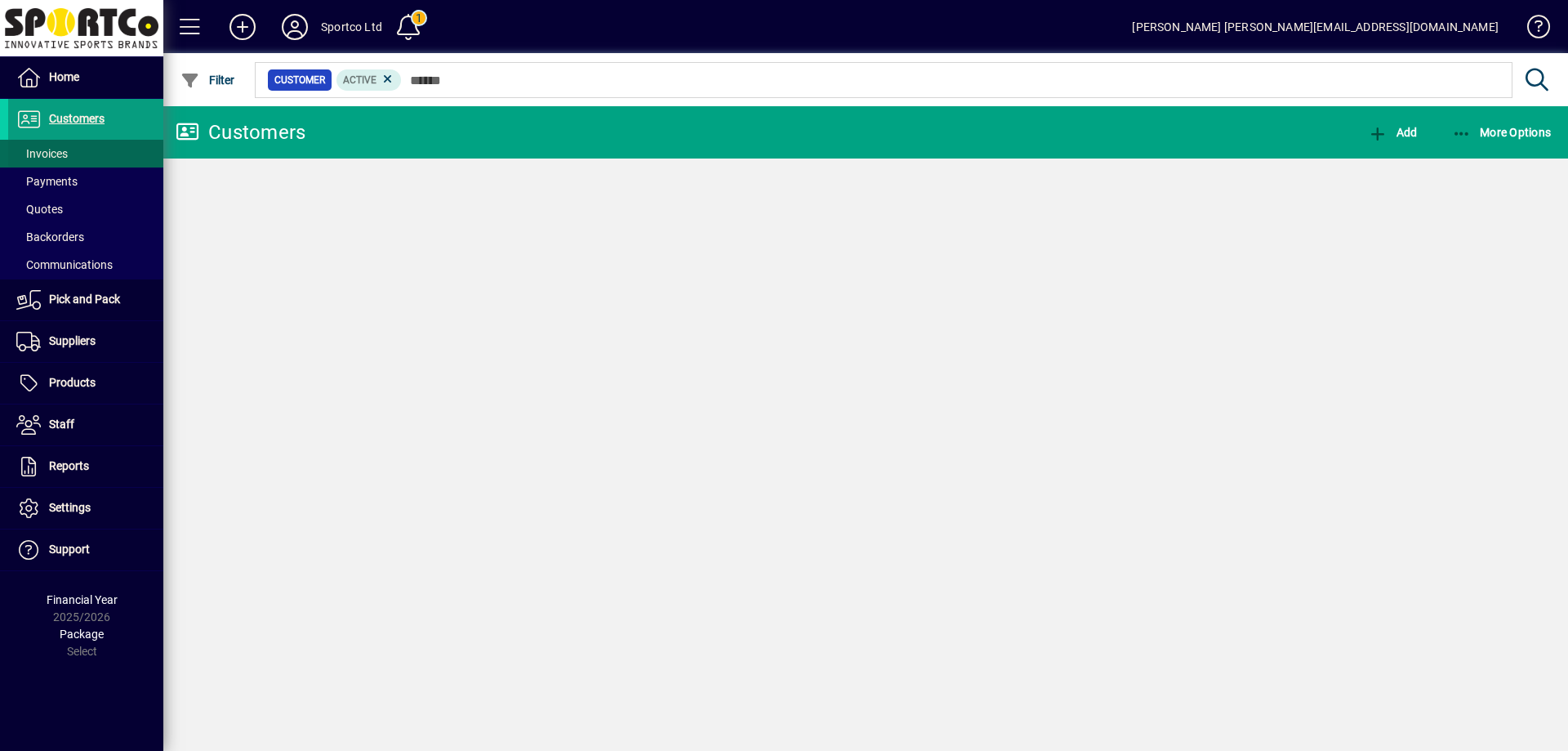
click at [54, 152] on span "Invoices" at bounding box center [42, 153] width 51 height 13
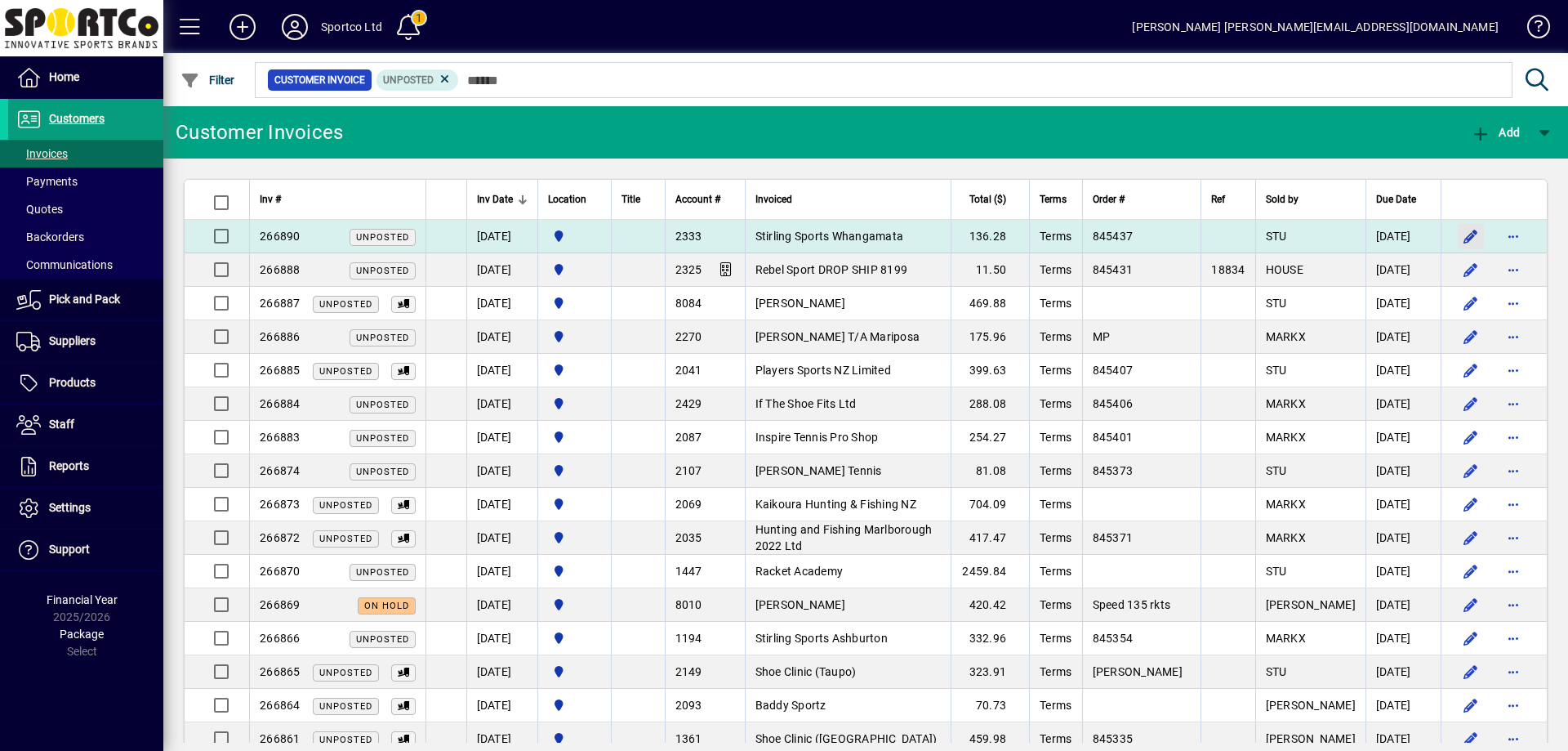
click at [1451, 235] on span "button" at bounding box center [1471, 236] width 39 height 39
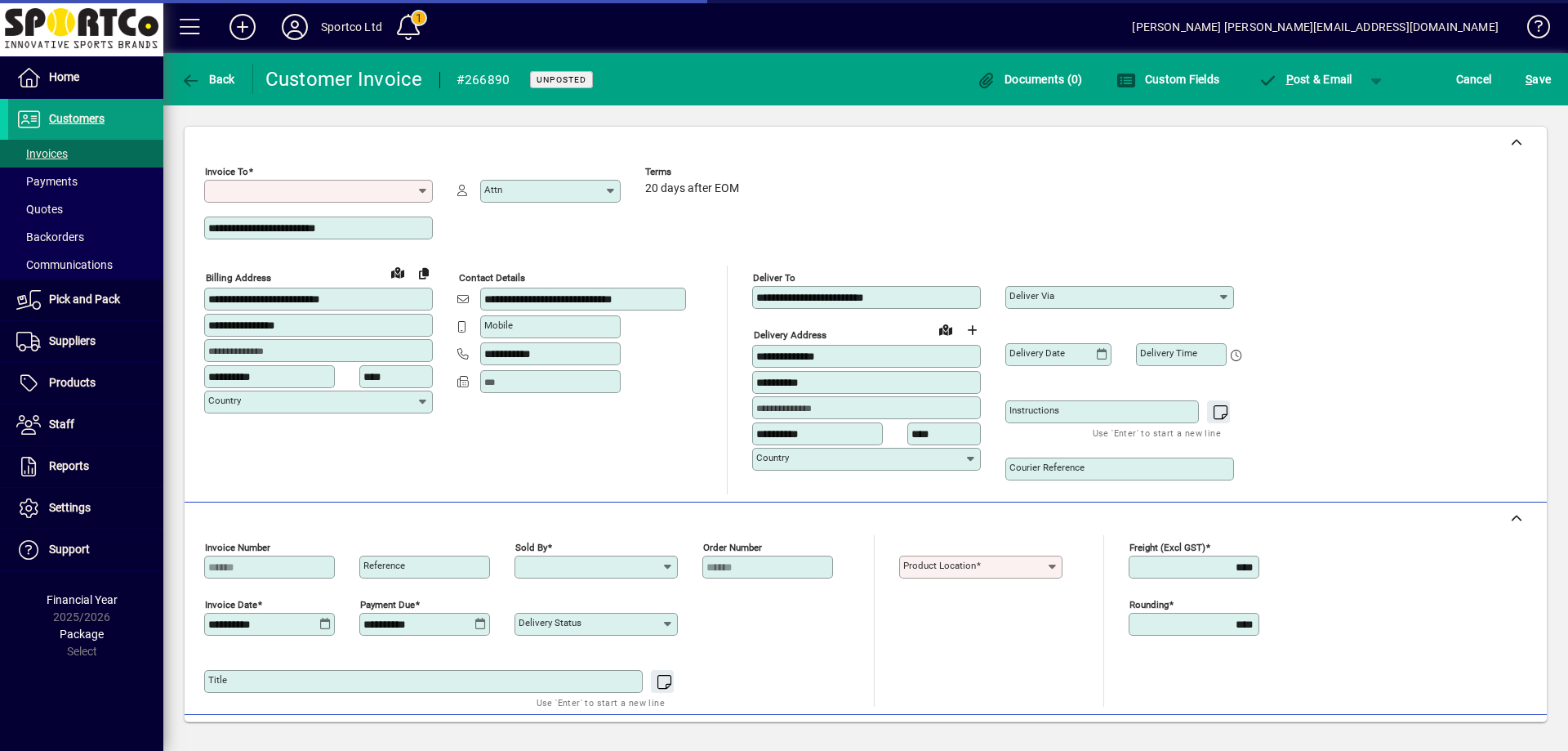
type input "**********"
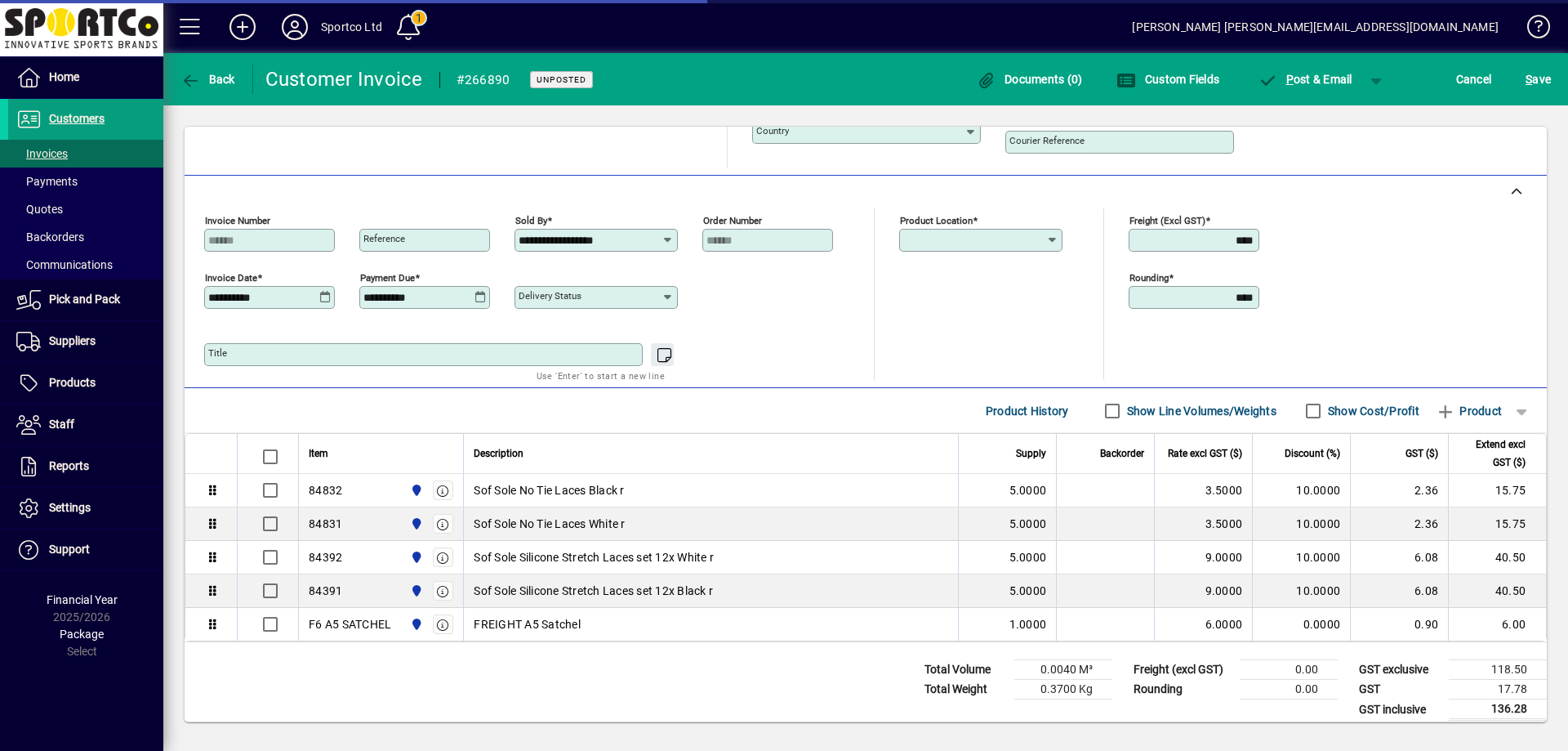
type input "**********"
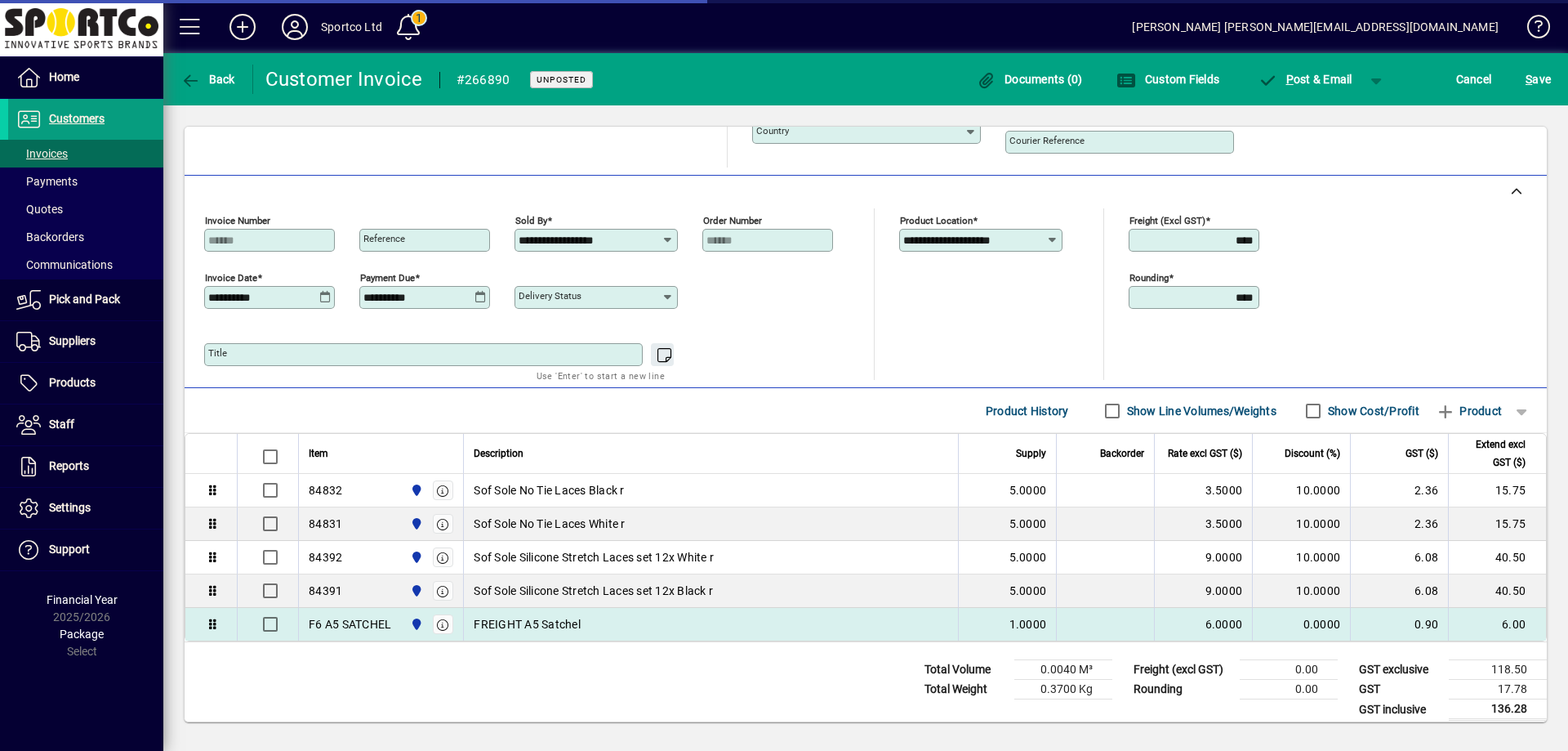
click at [374, 621] on div "F6 A5 SATCHEL" at bounding box center [350, 624] width 83 height 17
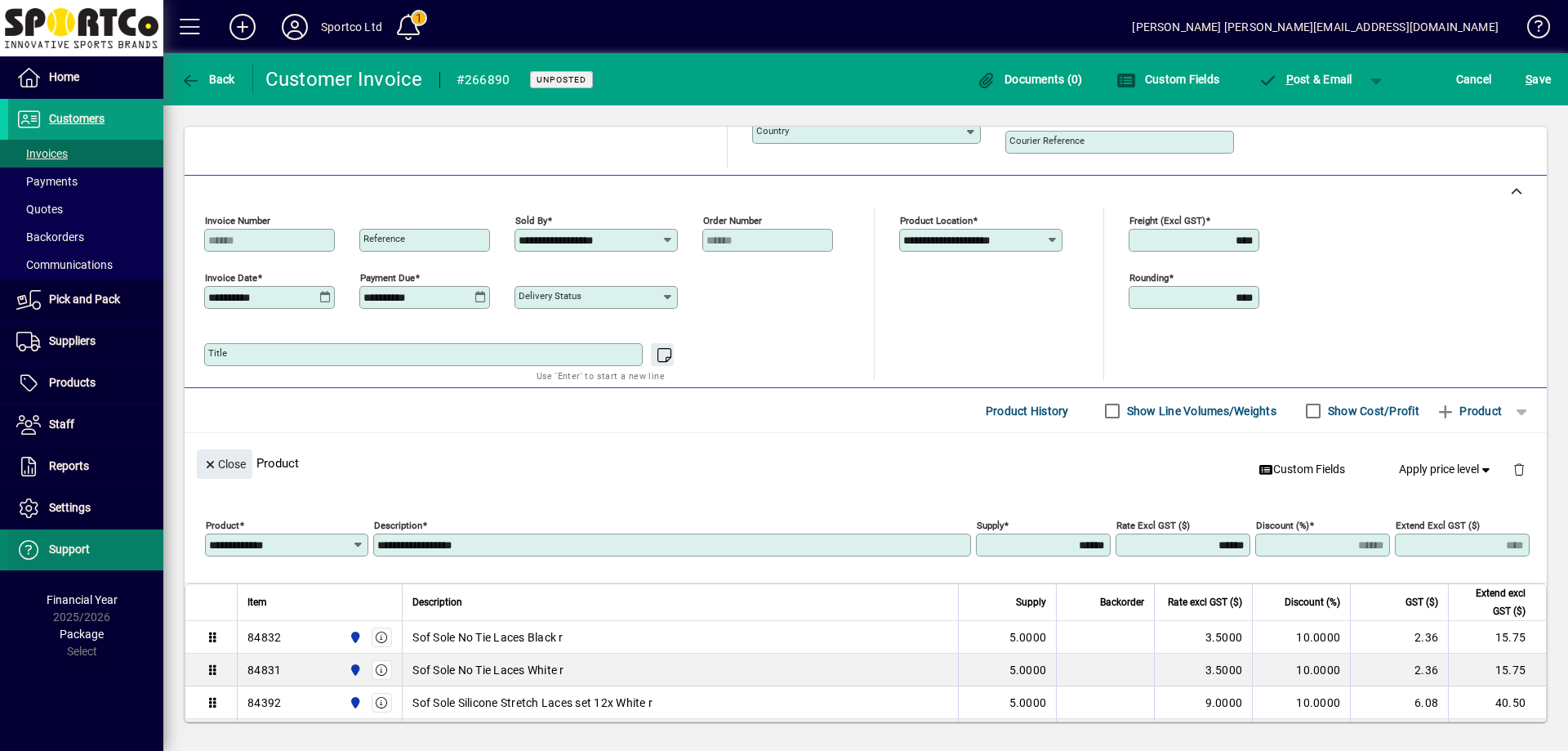
drag, startPoint x: 307, startPoint y: 544, endPoint x: 156, endPoint y: 558, distance: 151.6
click at [156, 558] on mat-drawer-container "**********" at bounding box center [784, 375] width 1568 height 751
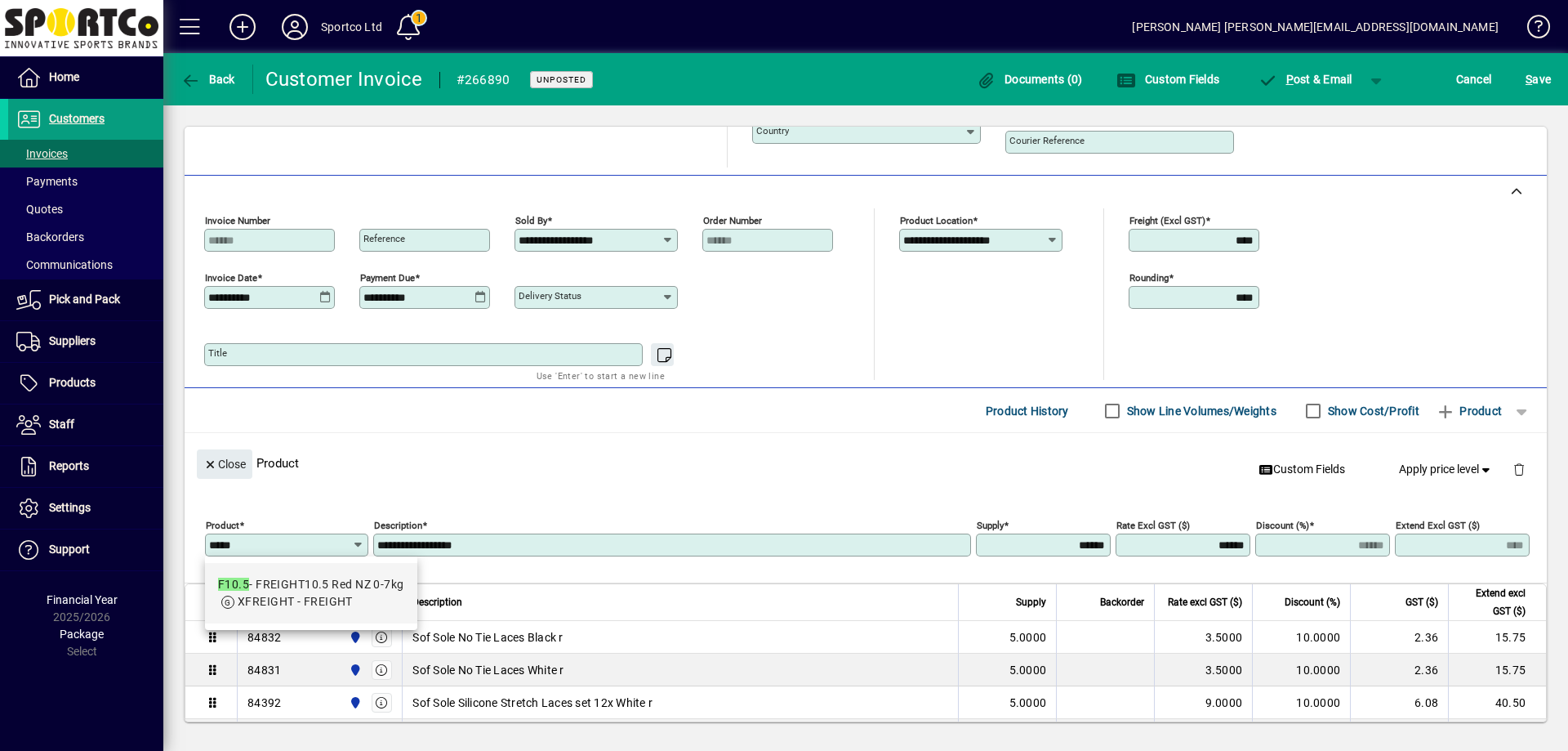
click at [327, 574] on mat-option "F10.5 - FREIGHT10.5 Red NZ 0-7kg XFREIGHT - FREIGHT" at bounding box center [312, 593] width 212 height 60
type input "*****"
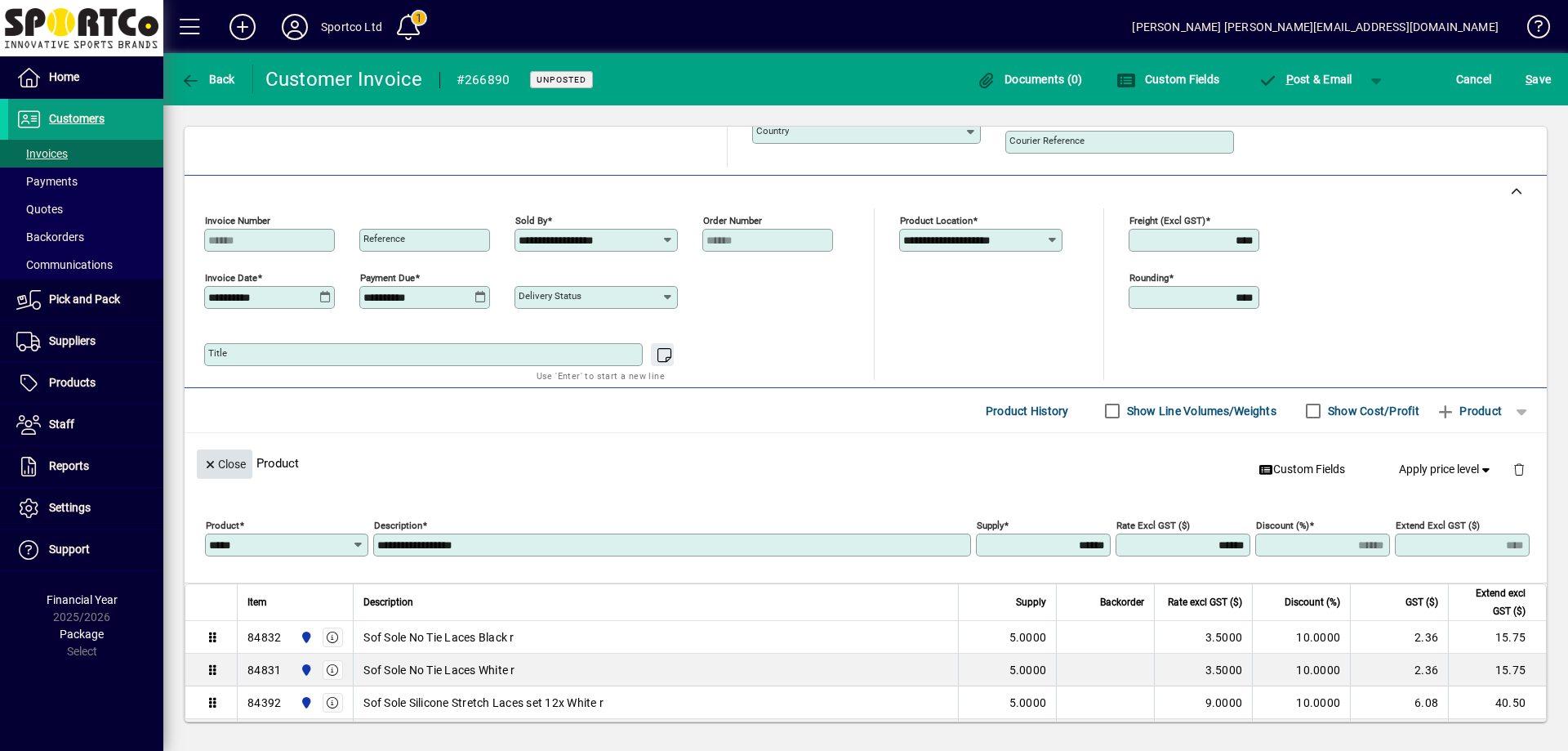
type input "**********"
type input "*******"
type input "*****"
click at [233, 466] on span "Close" at bounding box center [224, 464] width 43 height 27
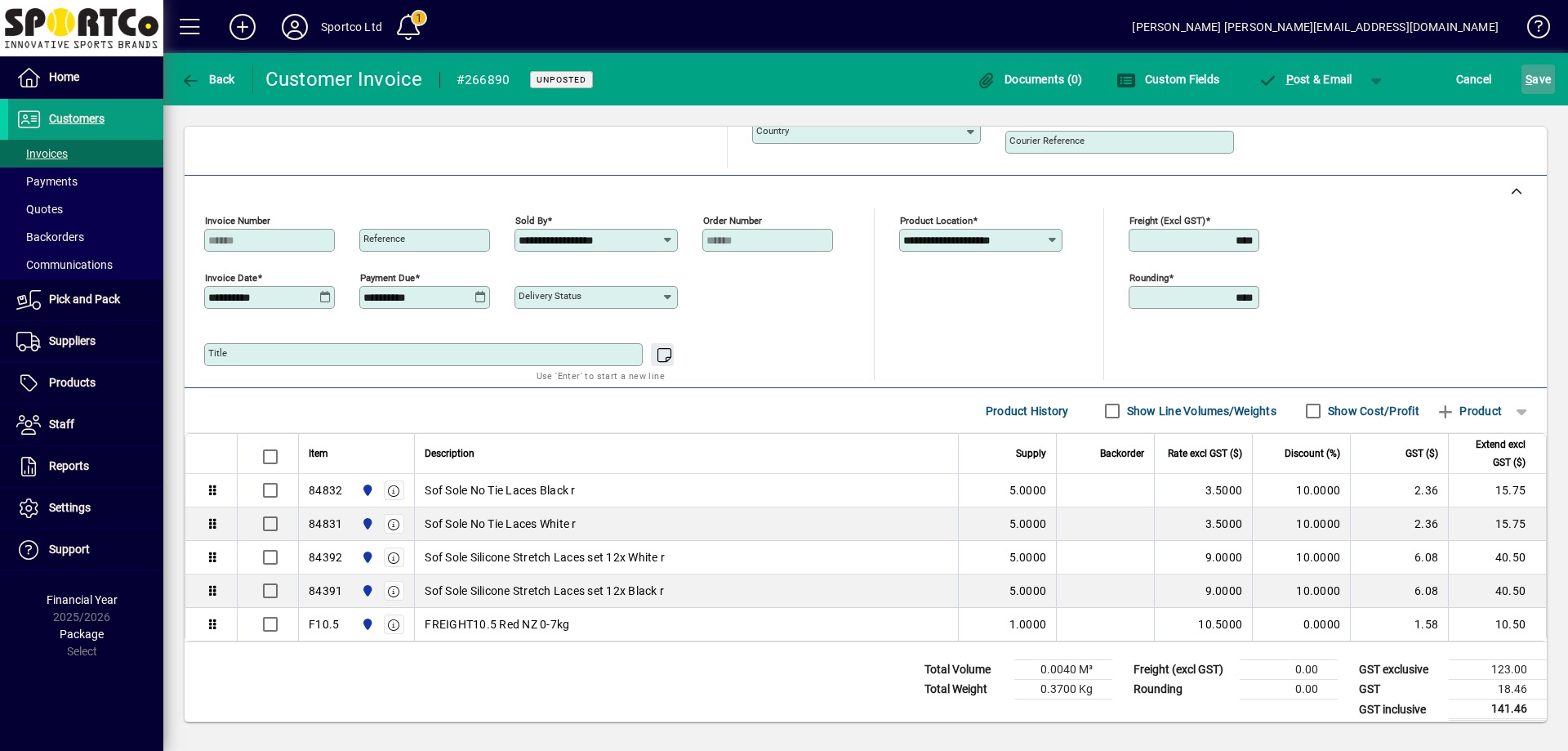
click at [1543, 64] on span "submit" at bounding box center [1538, 79] width 33 height 39
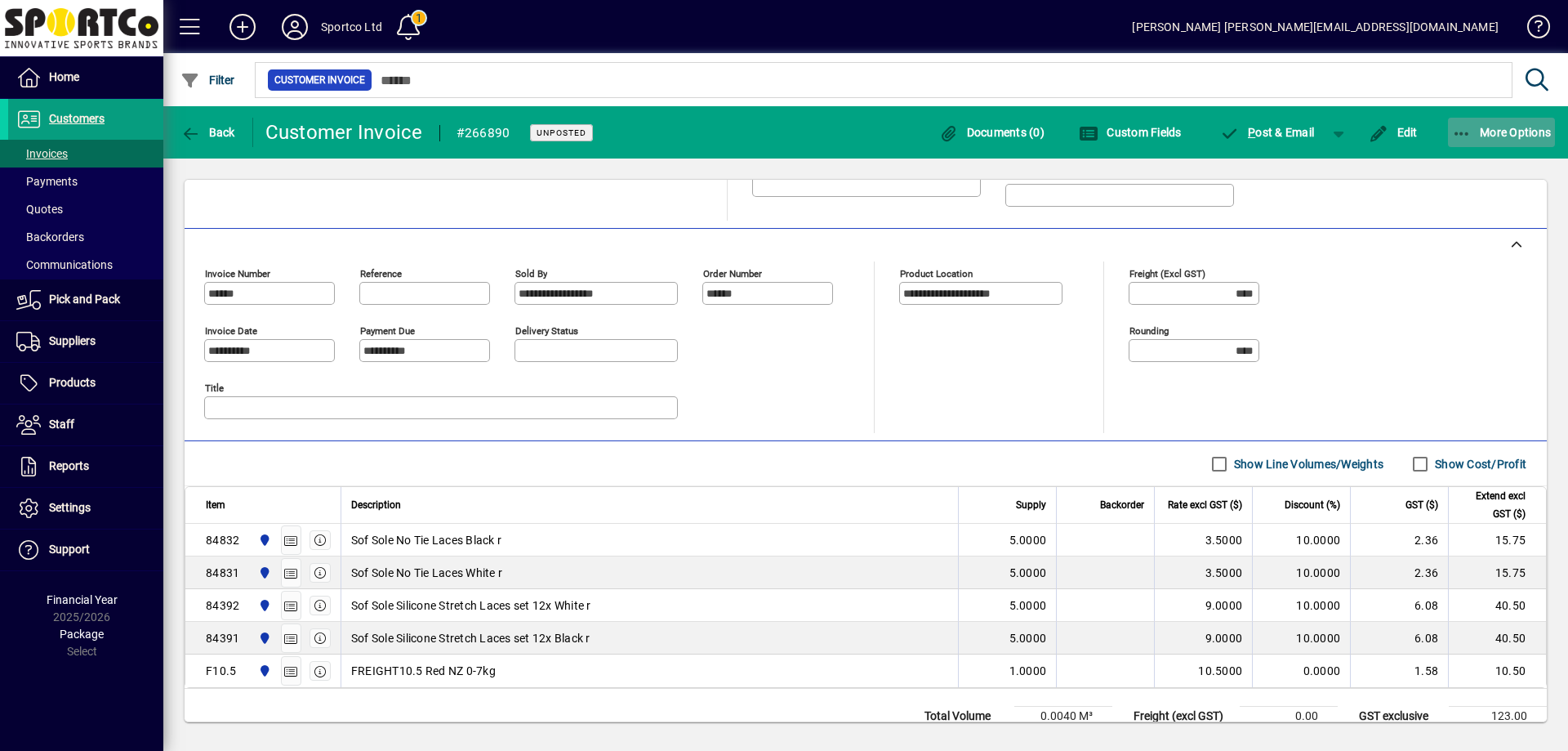
click at [1466, 120] on span "button" at bounding box center [1502, 132] width 108 height 39
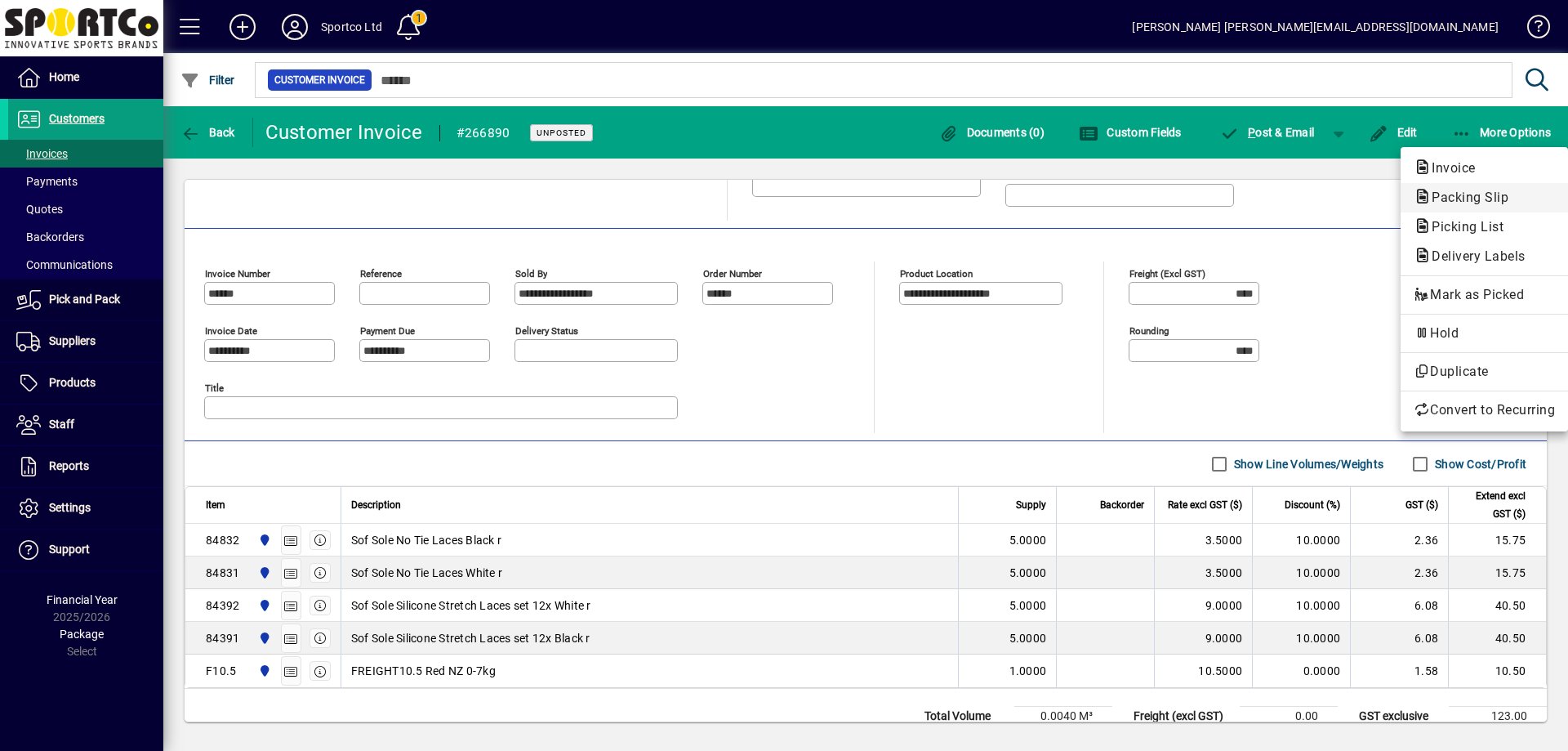
click at [1474, 190] on span "Packing Slip" at bounding box center [1465, 198] width 103 height 16
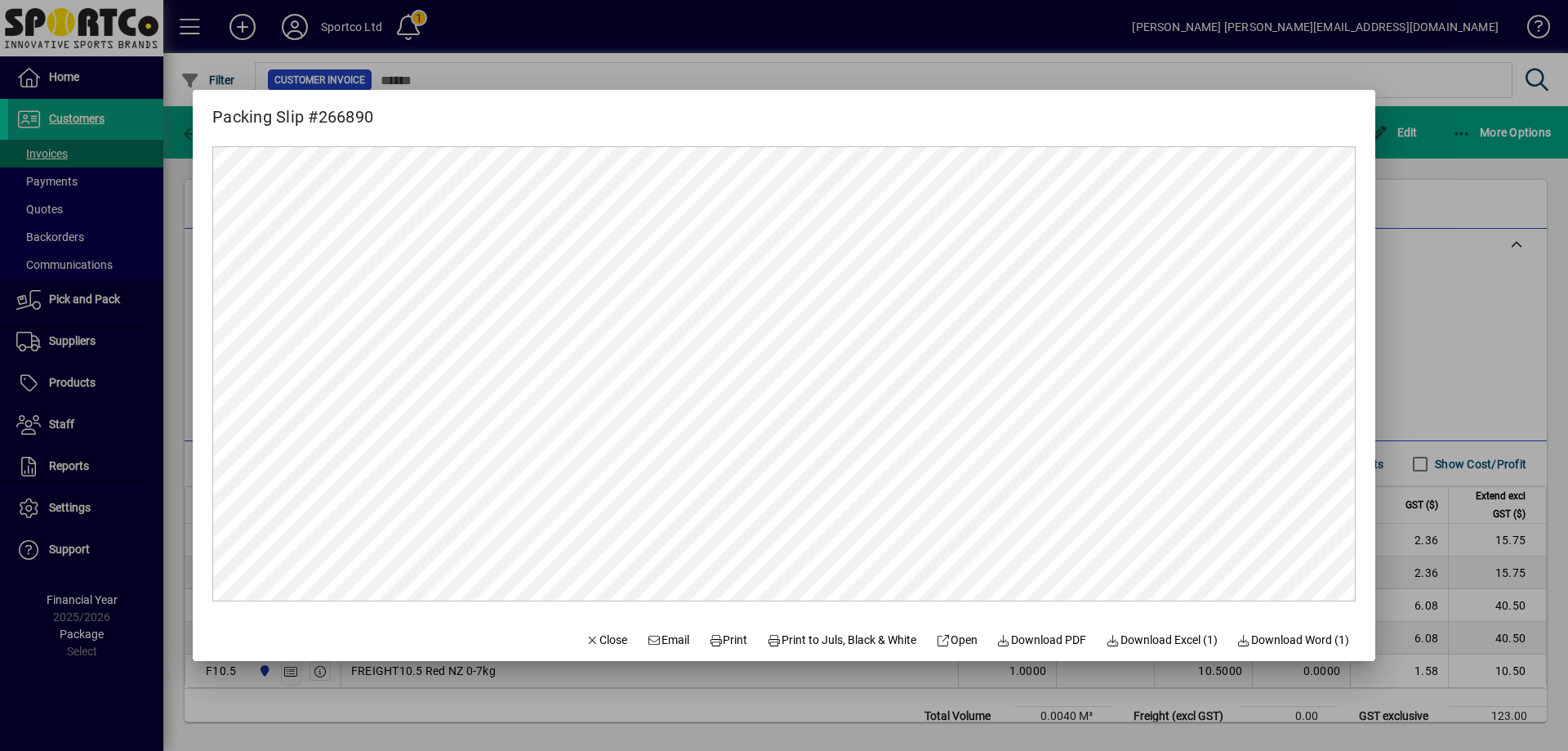
scroll to position [0, 0]
click at [720, 641] on span "Print" at bounding box center [728, 640] width 39 height 17
drag, startPoint x: 581, startPoint y: 638, endPoint x: 588, endPoint y: 632, distance: 9.2
click at [586, 637] on span "Close" at bounding box center [606, 640] width 43 height 17
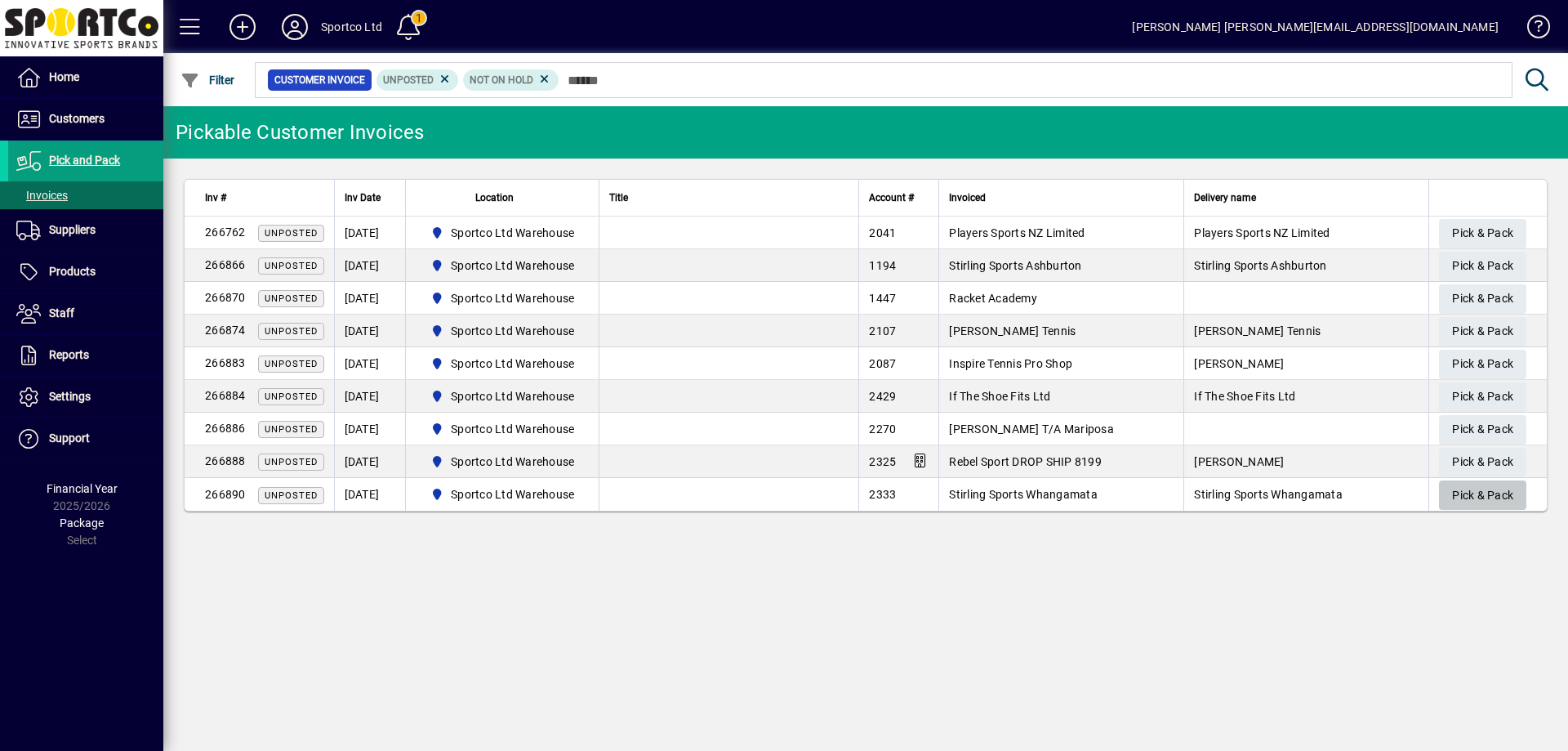
click at [1496, 495] on span "Pick & Pack" at bounding box center [1483, 495] width 61 height 27
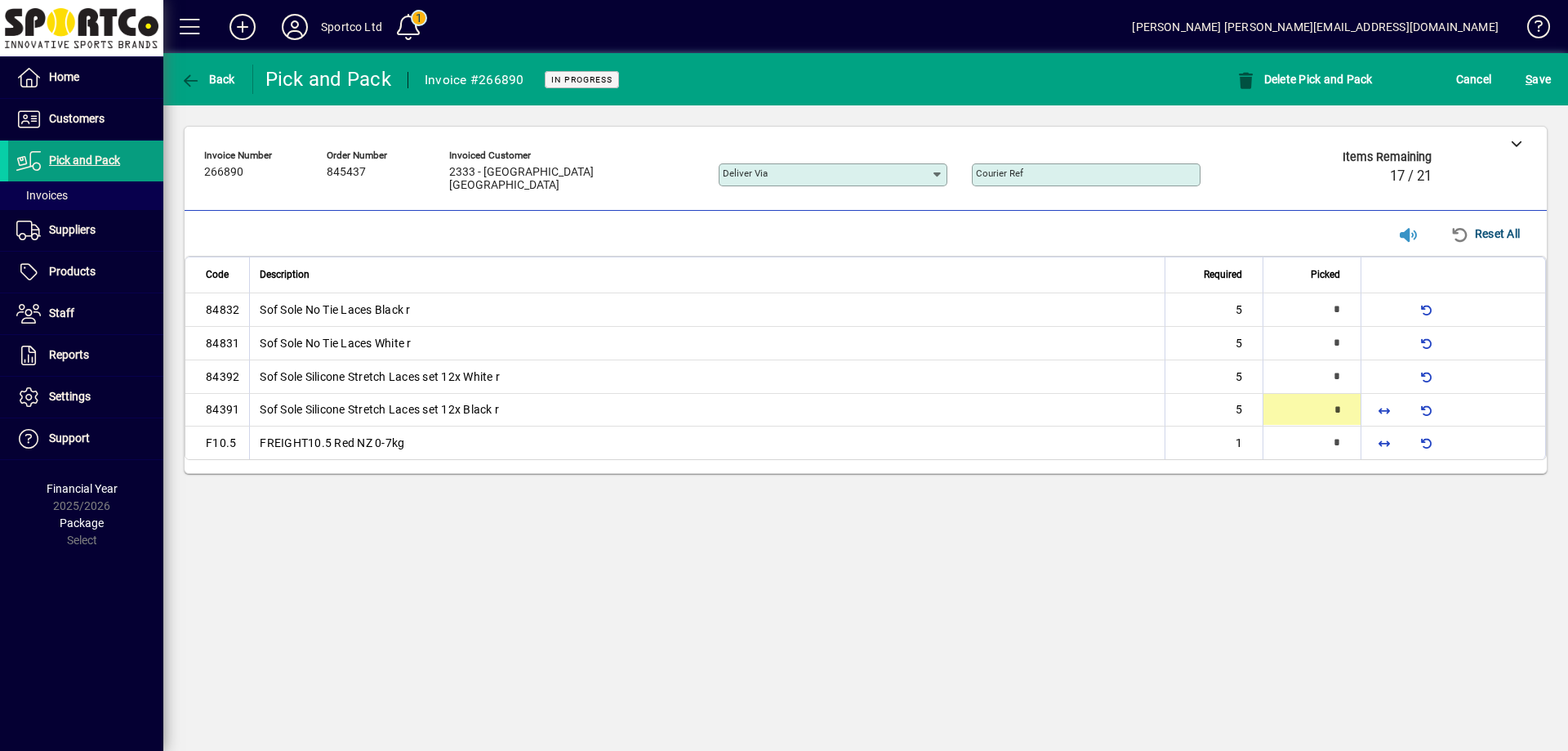
type input "*"
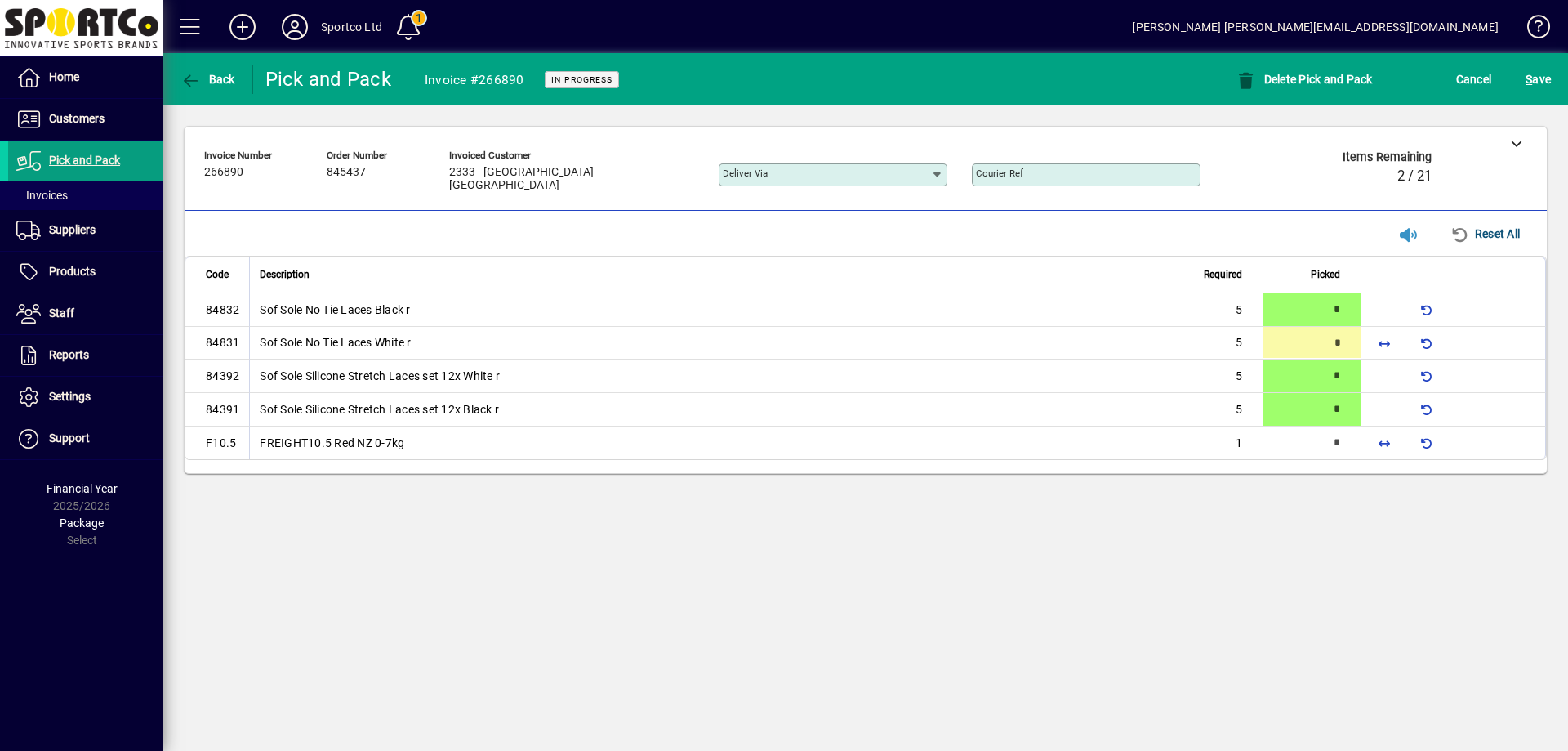
type input "*"
click at [1386, 439] on span "button" at bounding box center [1384, 443] width 39 height 39
type input "*"
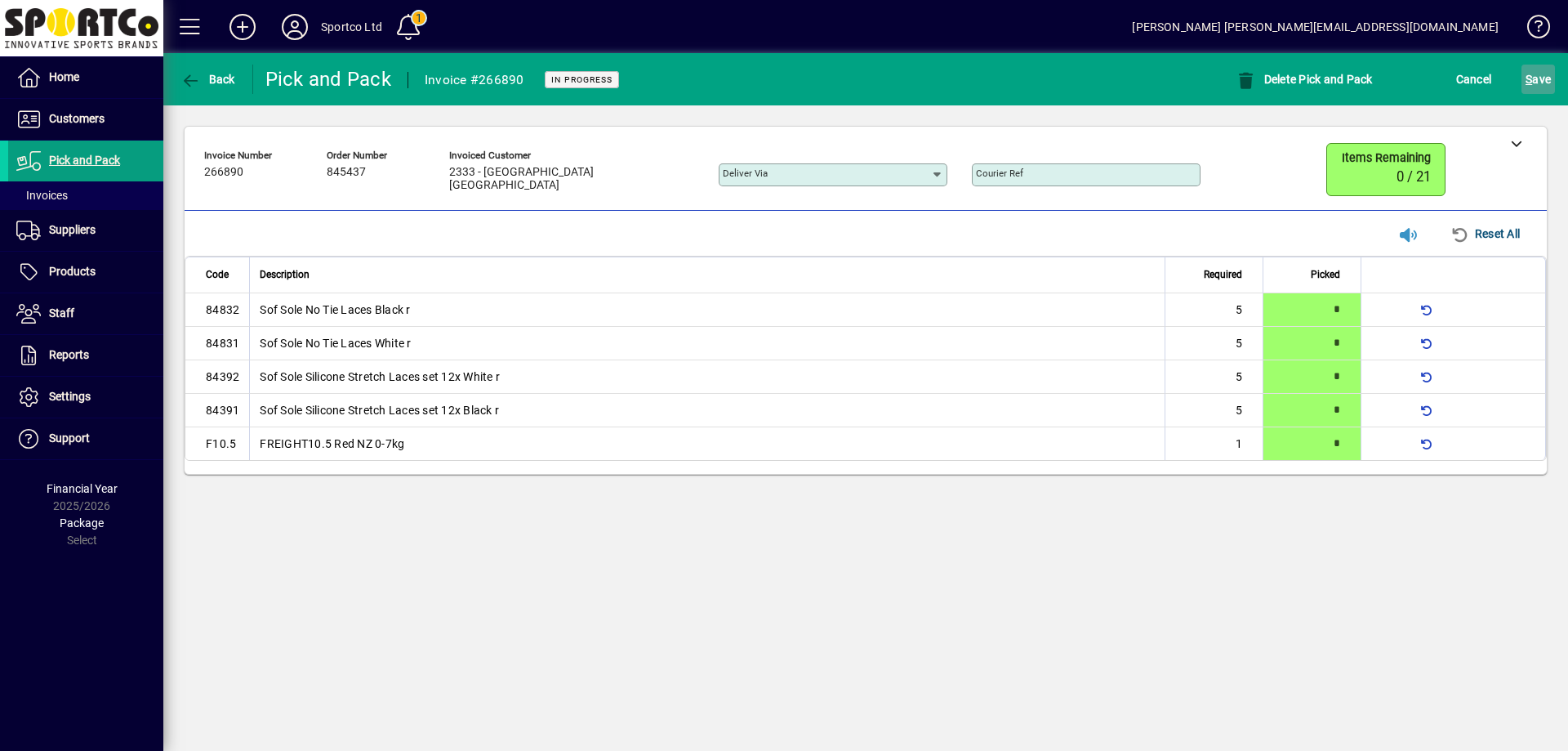
click at [1534, 85] on span "S ave" at bounding box center [1538, 79] width 25 height 26
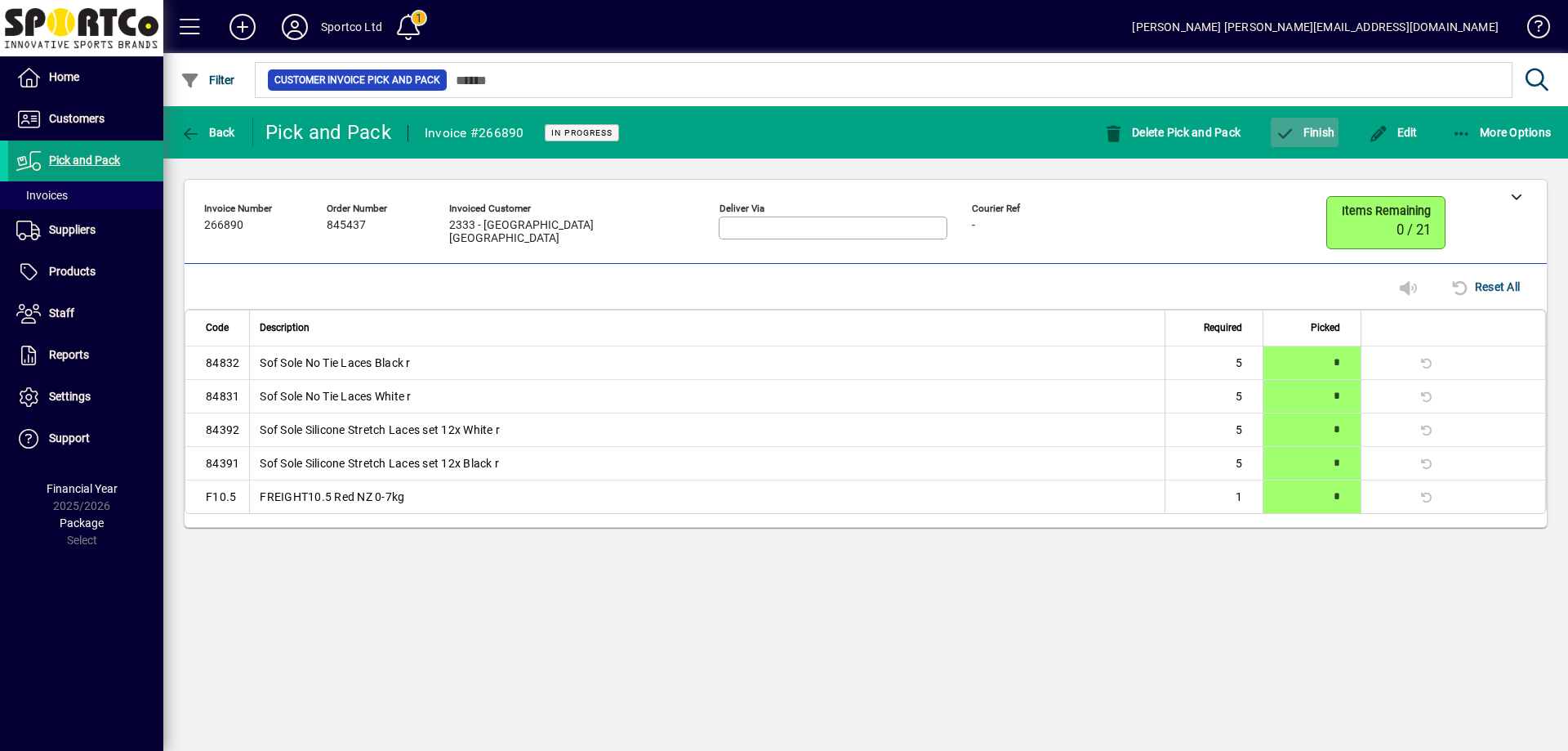
click at [1298, 139] on span "button" at bounding box center [1305, 132] width 68 height 39
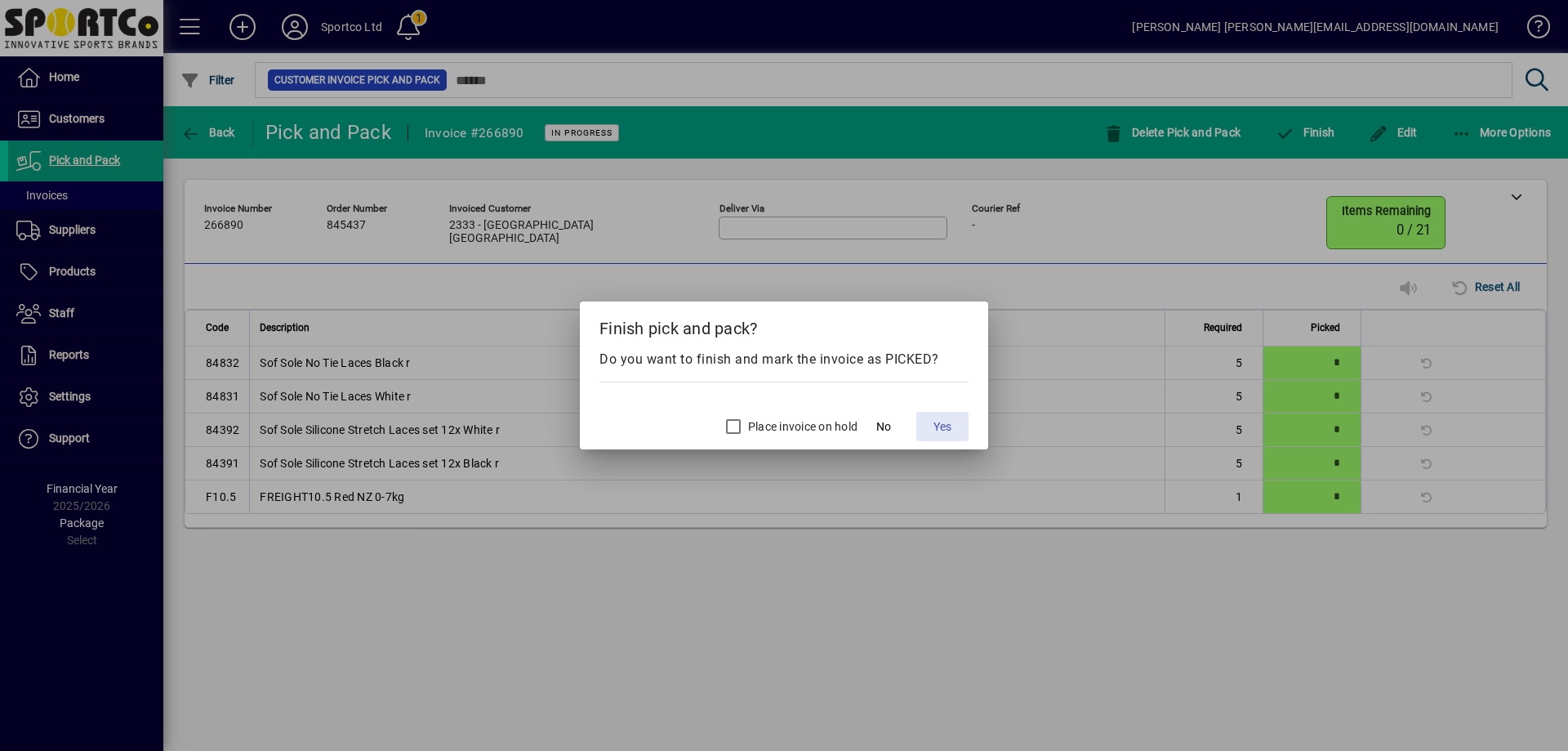
click at [948, 426] on span "Yes" at bounding box center [942, 427] width 18 height 17
